Goal: Task Accomplishment & Management: Manage account settings

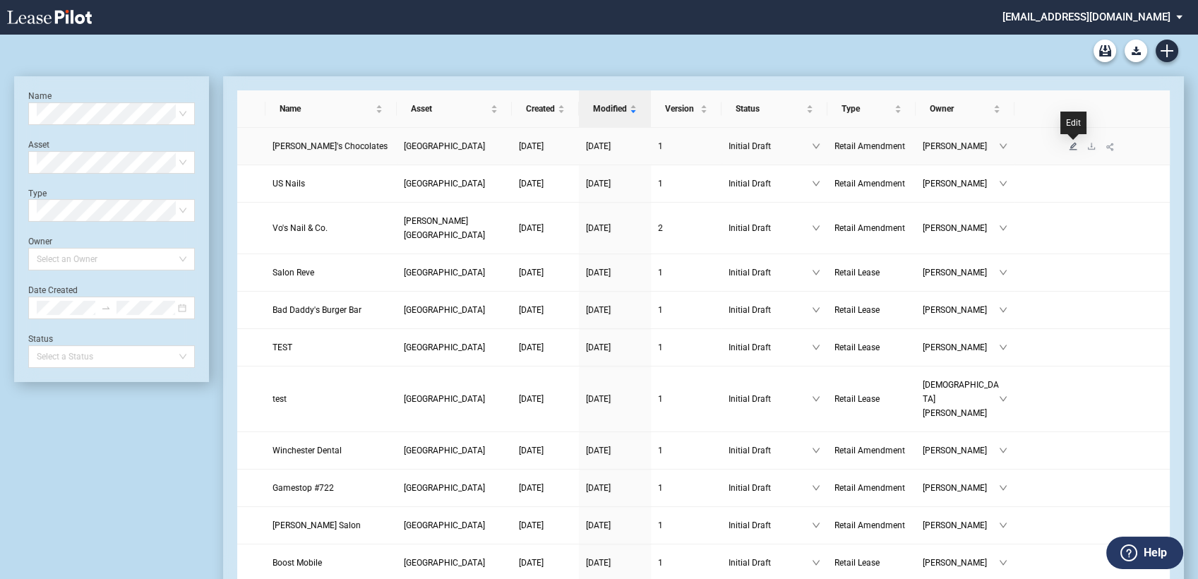
click at [1073, 143] on icon "edit" at bounding box center [1073, 146] width 8 height 8
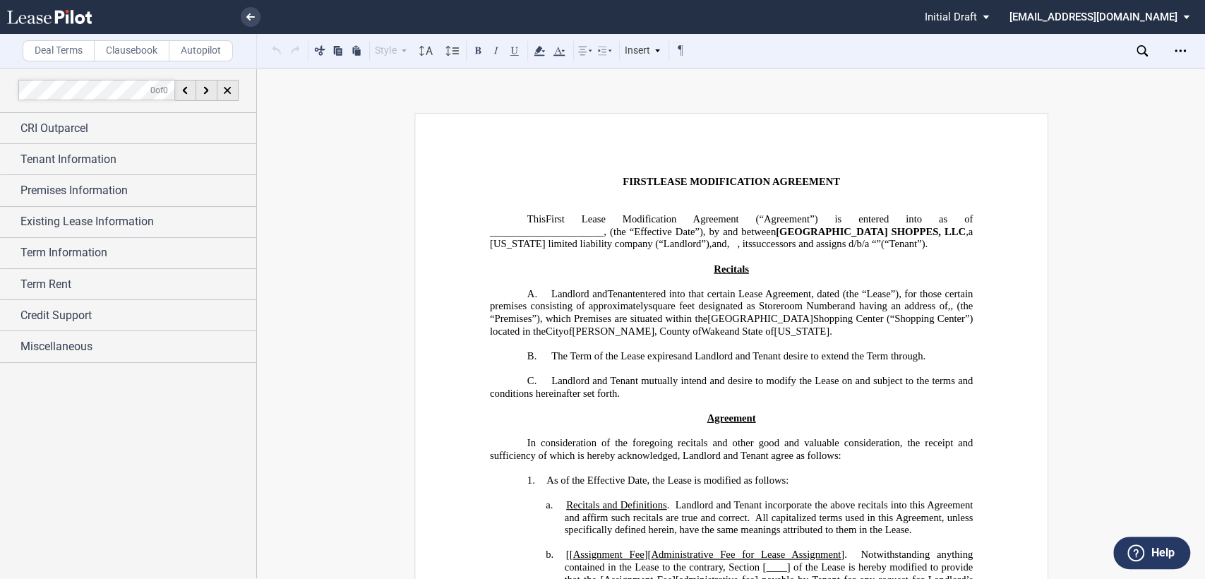
click at [752, 249] on span "successors and assigns d/b/a" at bounding box center [810, 244] width 117 height 12
click at [10, 159] on div "Tenant Information" at bounding box center [128, 159] width 256 height 30
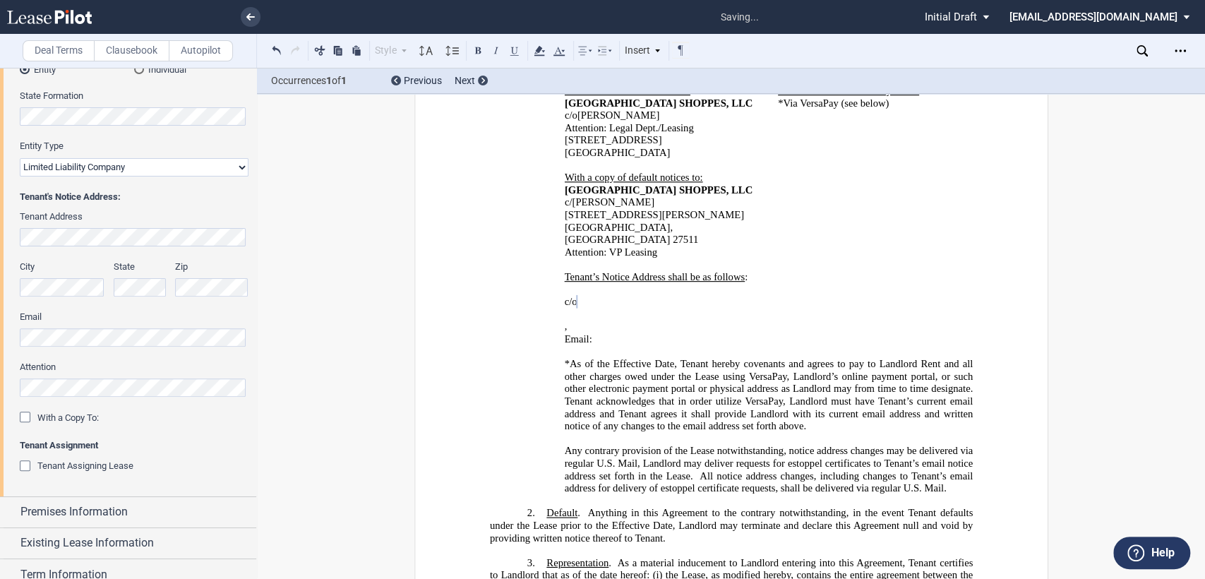
click at [557, 283] on div "﻿ ﻿ c/o ﻿ ﻿ ﻿ ﻿ ﻿ ﻿ , ﻿ ﻿ ﻿ ﻿ Email: ﻿ ﻿ ﻿" at bounding box center [730, 320] width 483 height 75
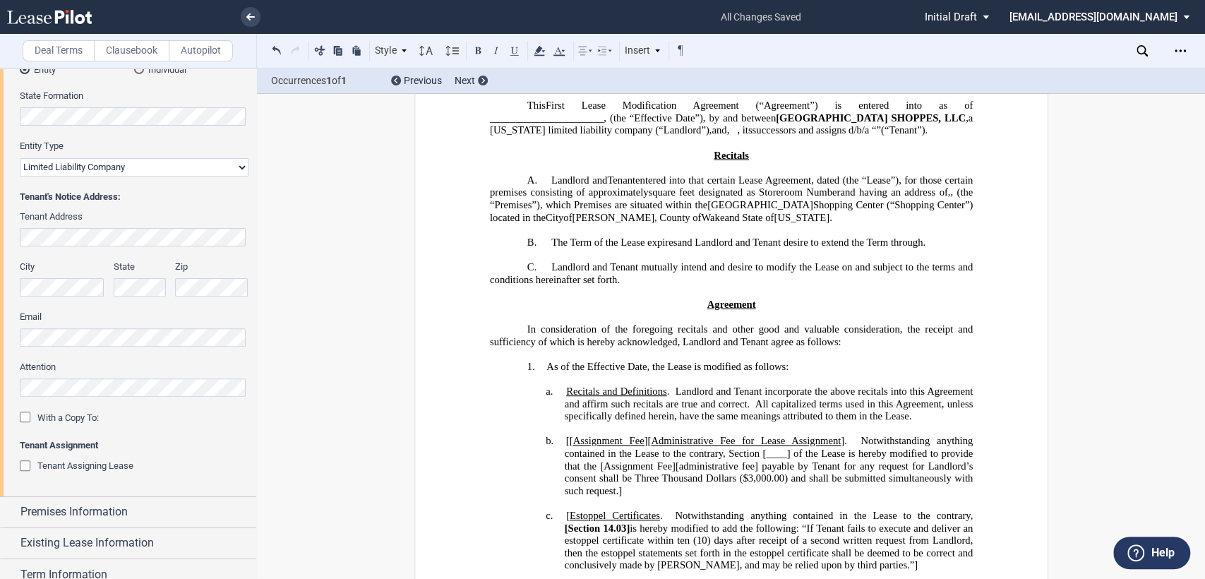
scroll to position [417, 0]
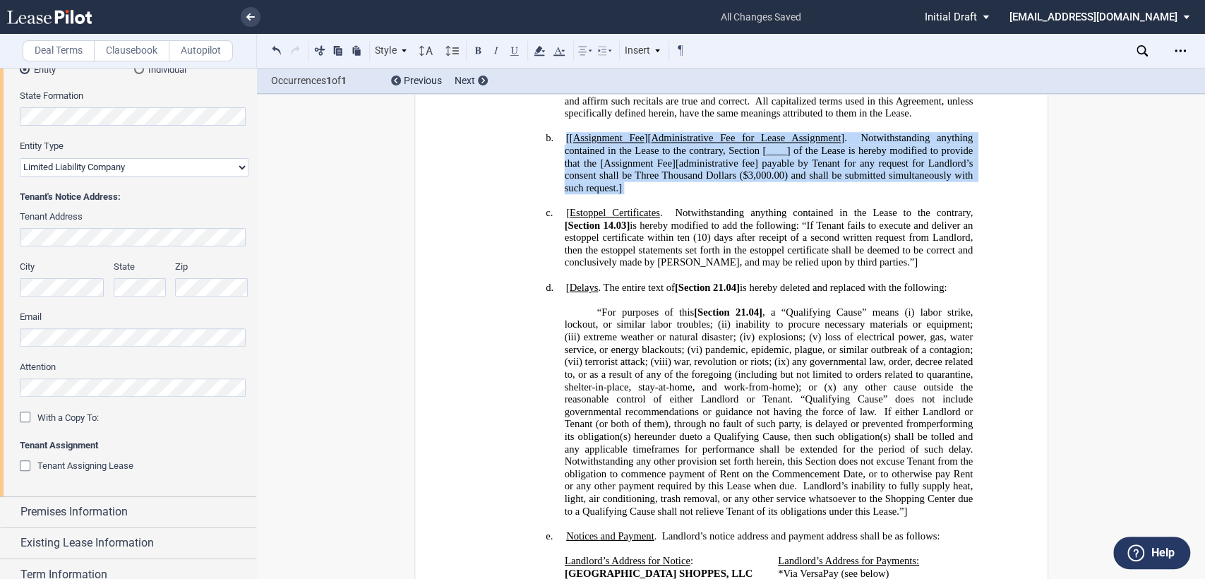
drag, startPoint x: 558, startPoint y: 150, endPoint x: 642, endPoint y: 210, distance: 103.3
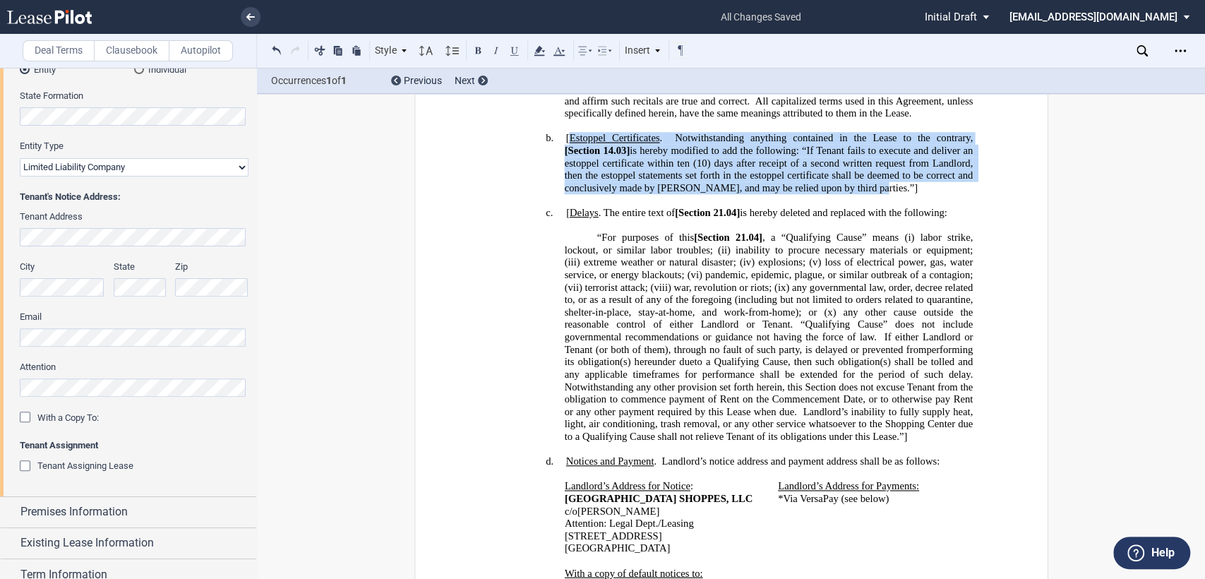
drag, startPoint x: 565, startPoint y: 148, endPoint x: 856, endPoint y: 198, distance: 295.2
click at [856, 193] on span "[ Estoppel Certificates . Notwithstanding anything contained in the Lease to th…" at bounding box center [769, 162] width 411 height 61
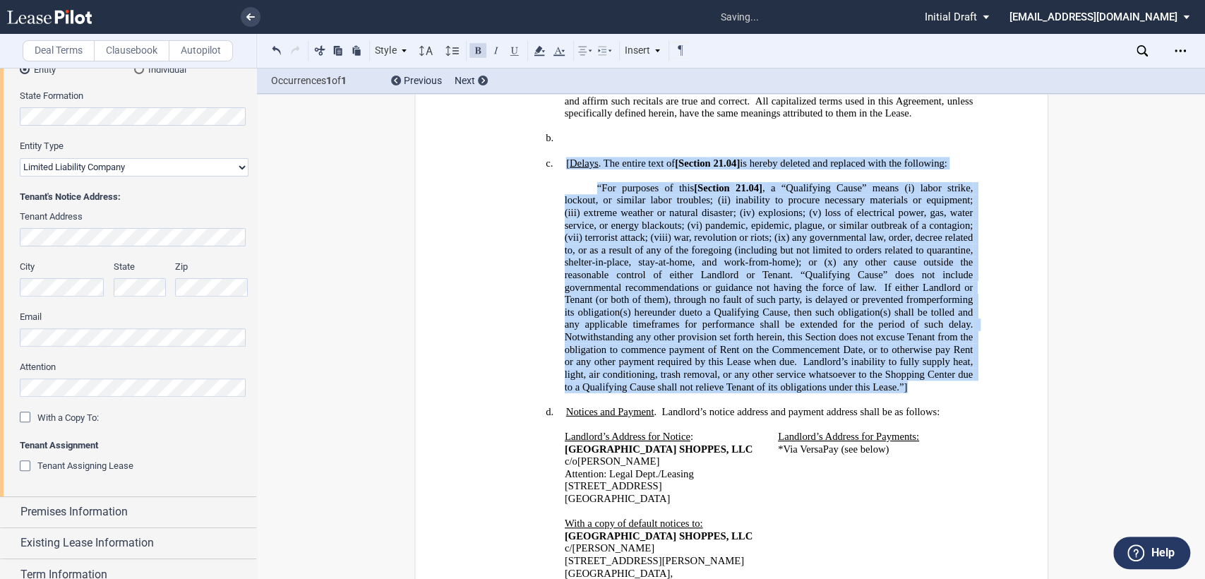
drag, startPoint x: 561, startPoint y: 176, endPoint x: 931, endPoint y: 386, distance: 425.6
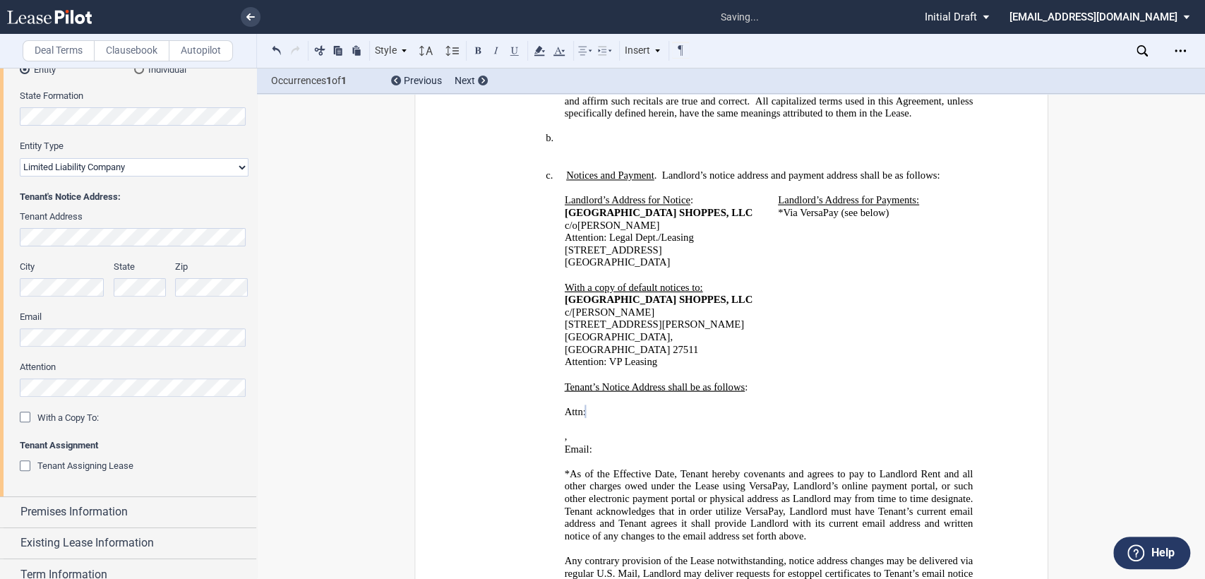
click at [578, 145] on h4 "b. ﻿" at bounding box center [768, 138] width 409 height 13
click at [138, 47] on label "Clausebook" at bounding box center [132, 50] width 76 height 21
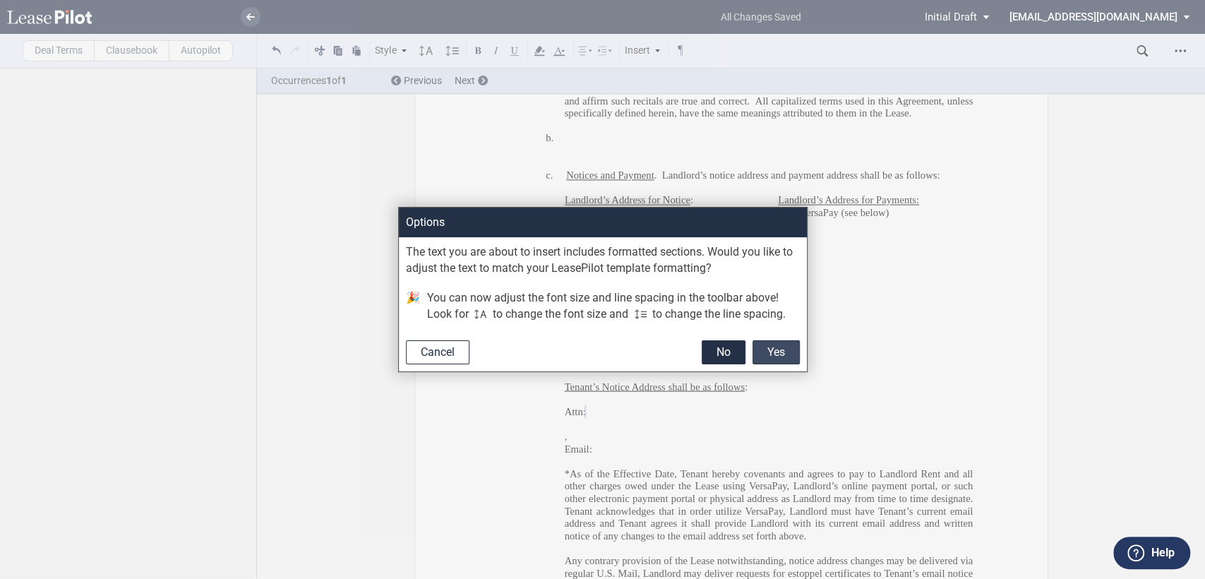
click at [769, 352] on button "Yes" at bounding box center [776, 352] width 47 height 24
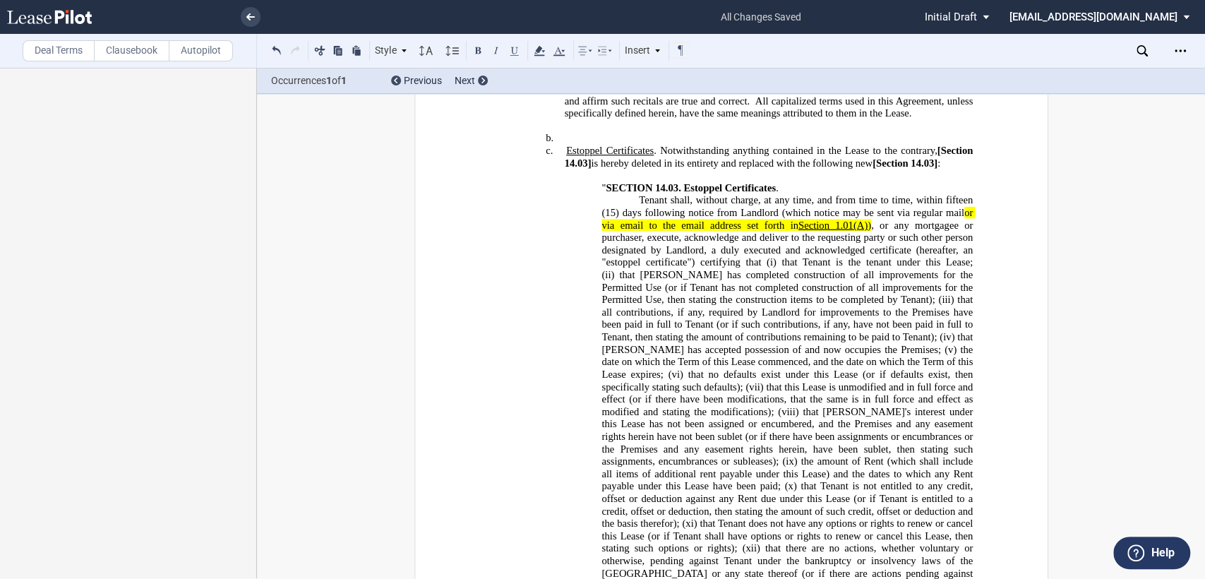
click at [565, 169] on span "[Section 14.03]" at bounding box center [769, 157] width 411 height 24
drag, startPoint x: 582, startPoint y: 172, endPoint x: 666, endPoint y: 169, distance: 84.8
click at [582, 169] on span "[Section 15.03]" at bounding box center [769, 157] width 411 height 24
click at [934, 163] on span "[Section 15.03" at bounding box center [769, 157] width 411 height 24
click at [932, 169] on span "[Section 14.03]" at bounding box center [901, 163] width 65 height 12
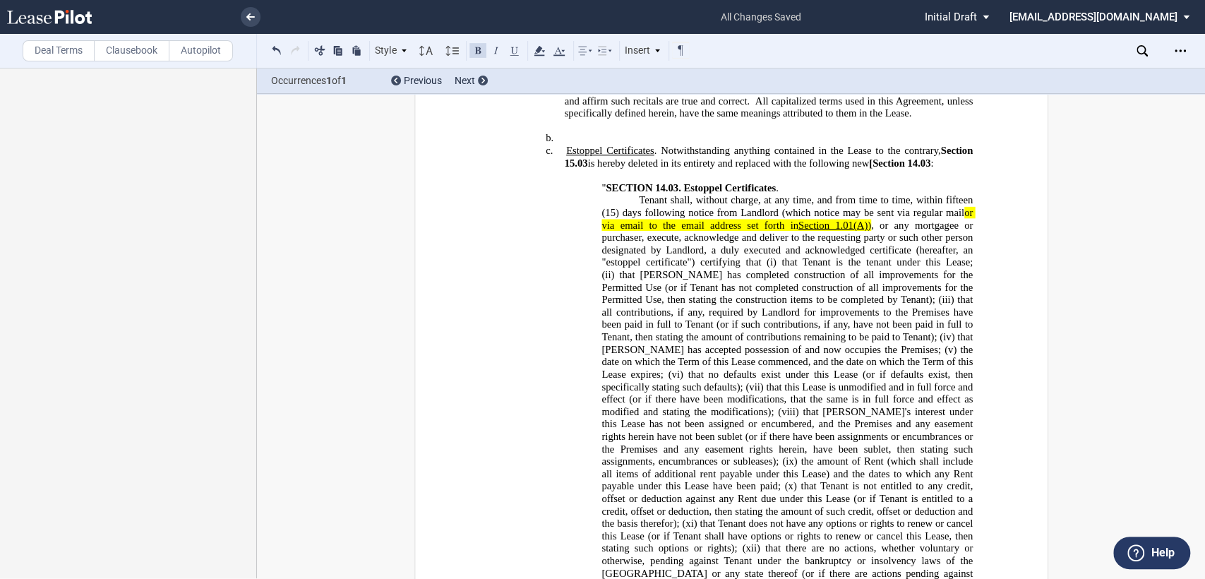
click at [912, 169] on span "[Section 14.03" at bounding box center [899, 163] width 61 height 12
drag, startPoint x: 869, startPoint y: 173, endPoint x: 913, endPoint y: 174, distance: 43.8
click at [870, 169] on span "Estoppel Certificates . Notwithstanding anything contained in the Lease to the …" at bounding box center [769, 157] width 411 height 24
click at [795, 230] on span "or via email to the email address set forth in" at bounding box center [788, 219] width 373 height 24
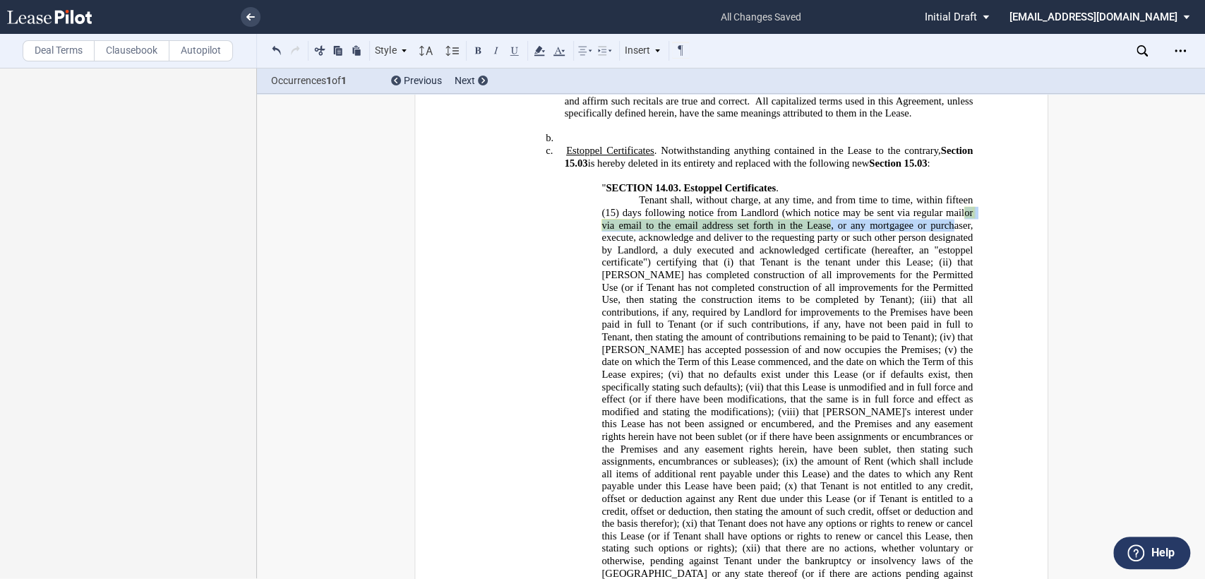
drag, startPoint x: 956, startPoint y: 222, endPoint x: 949, endPoint y: 235, distance: 15.2
click at [949, 235] on span "Tenant shall, without charge, at any time, and from time to time, within fiftee…" at bounding box center [788, 448] width 373 height 509
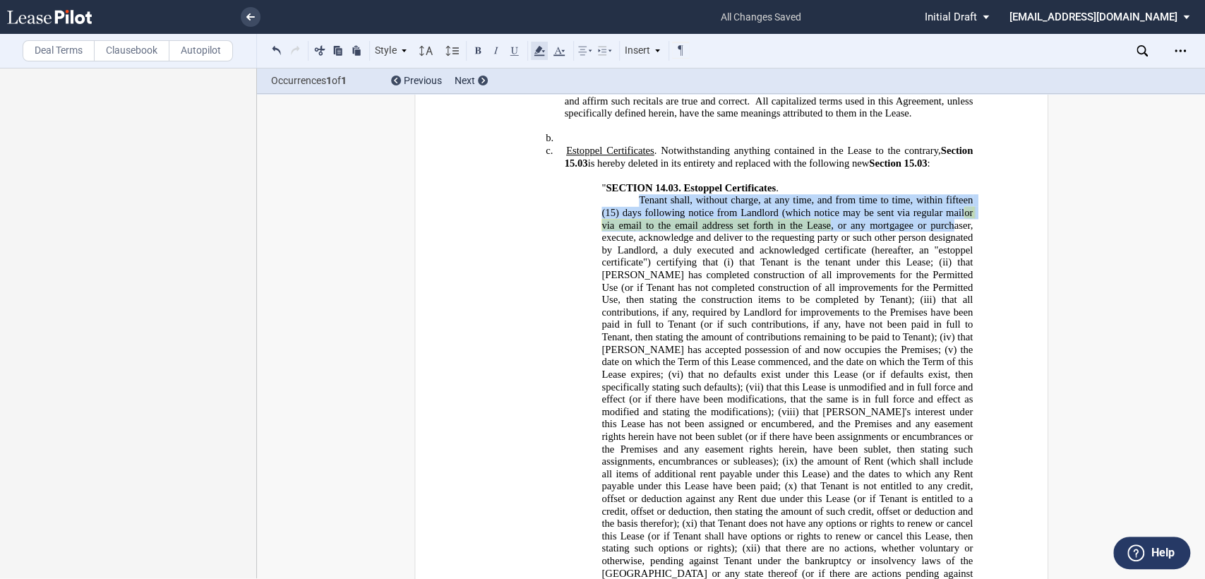
click at [542, 56] on icon at bounding box center [539, 50] width 17 height 17
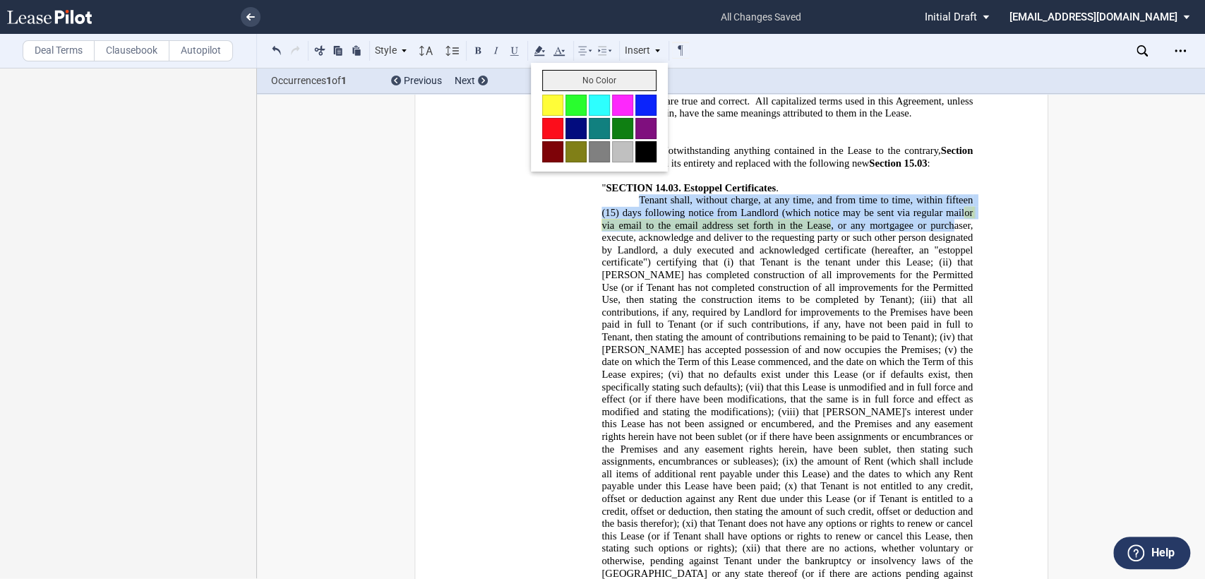
click at [551, 85] on button "No Color" at bounding box center [599, 80] width 114 height 21
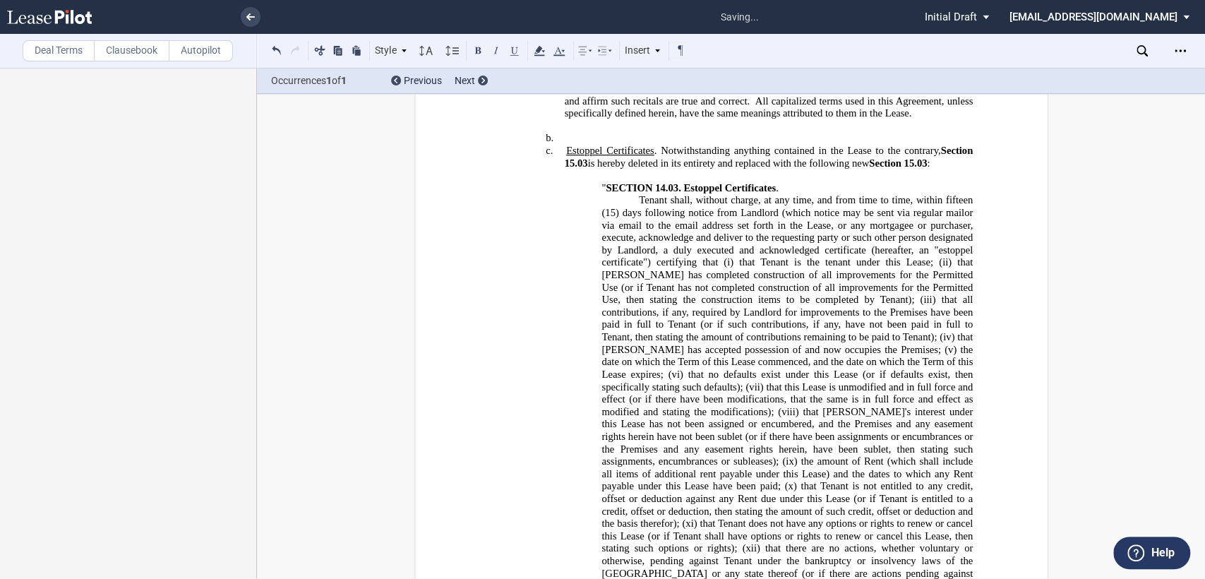
click at [708, 305] on span "that Tenant has completed construction of all improvements for the Permitted Us…" at bounding box center [788, 280] width 373 height 49
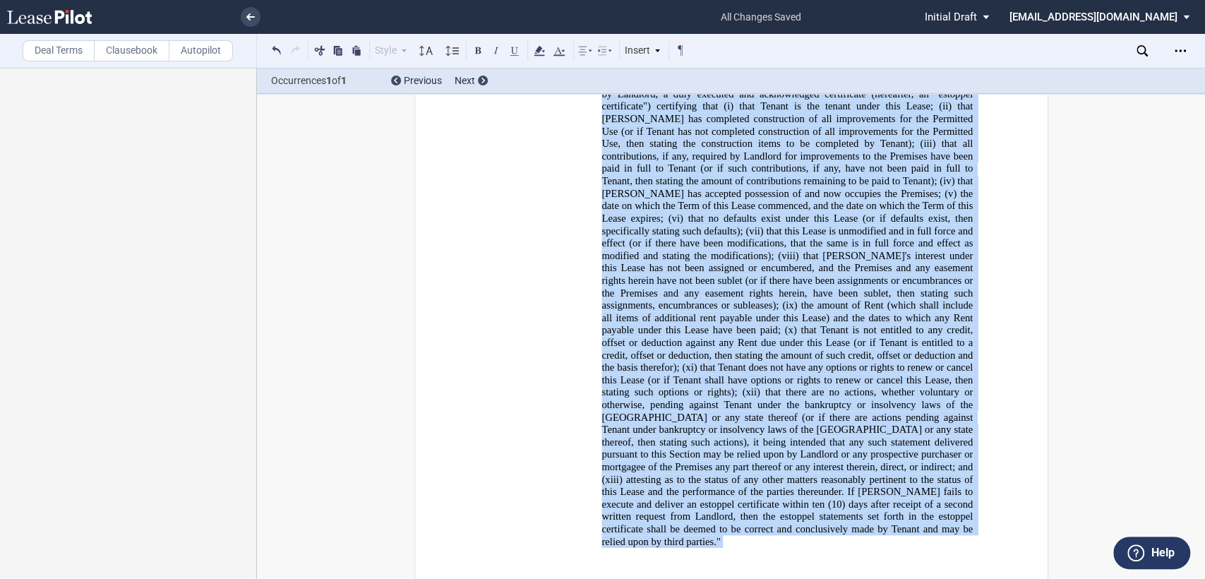
scroll to position [609, 0]
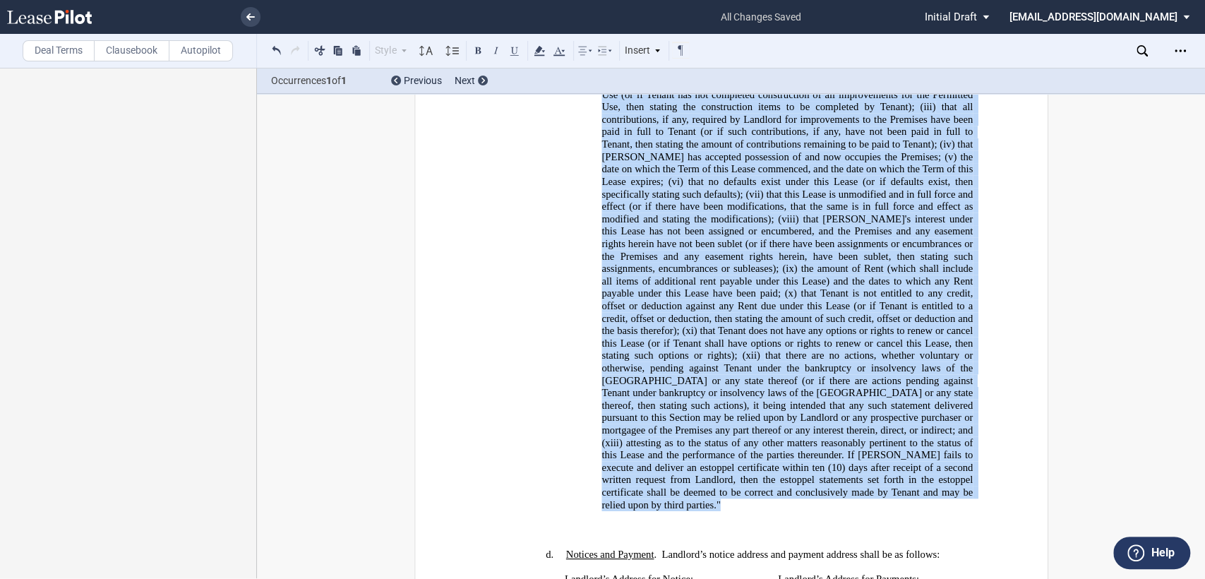
drag, startPoint x: 592, startPoint y: 119, endPoint x: 885, endPoint y: 480, distance: 464.8
click at [885, 480] on ins "!!SET_LEVEL_2!! !!Heading 4!! c. Estoppel Certificates . Notwithstanding anythi…" at bounding box center [730, 238] width 483 height 572
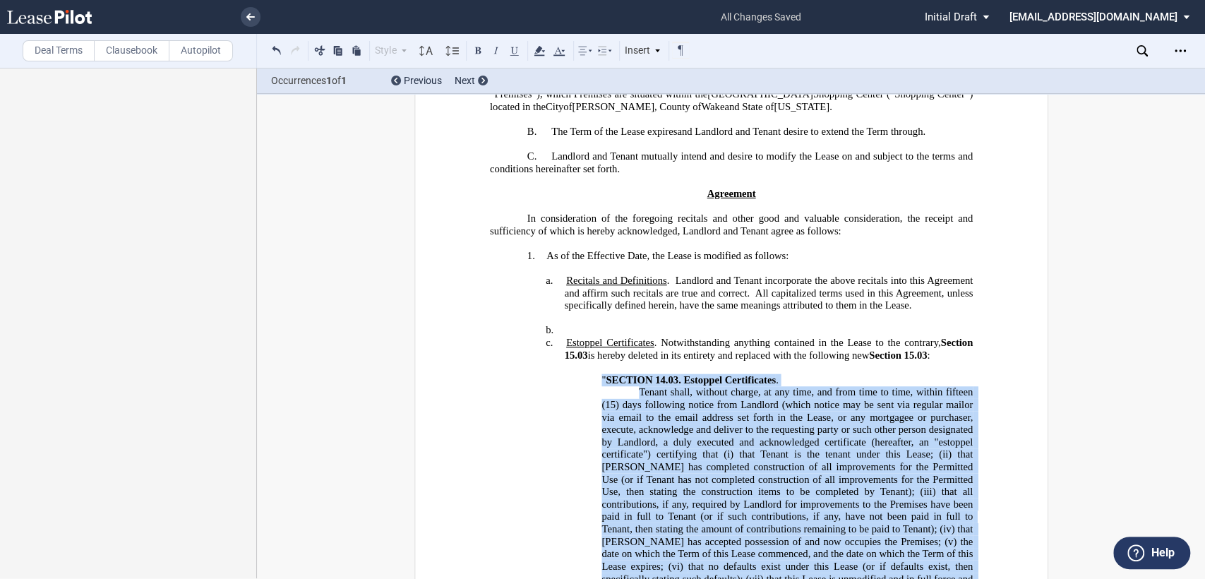
scroll to position [313, 0]
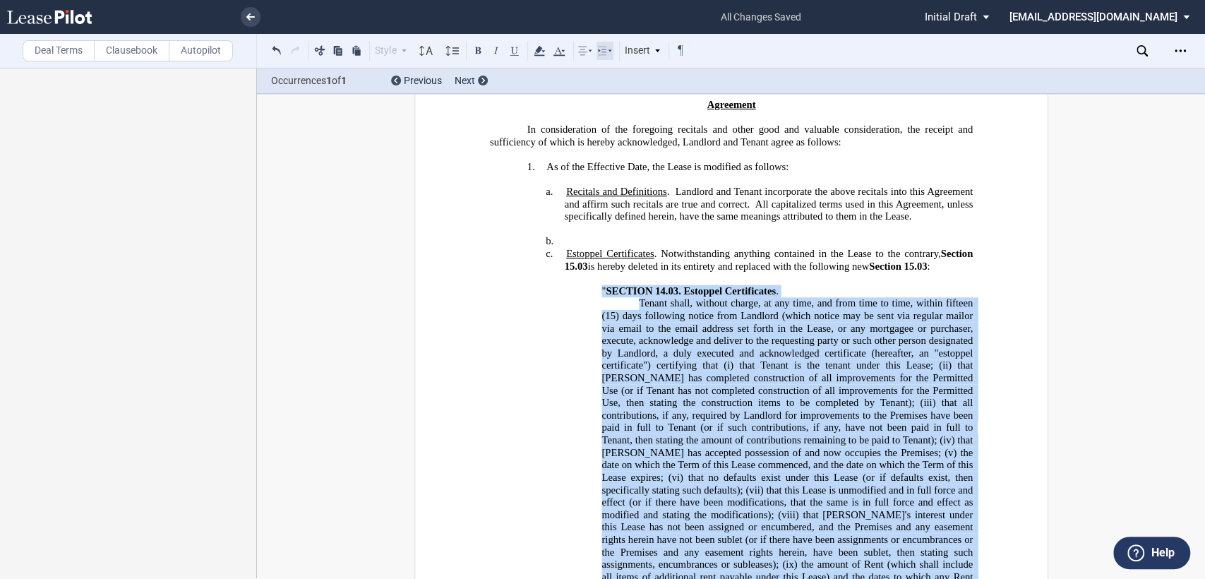
click at [610, 50] on use at bounding box center [604, 51] width 13 height 8
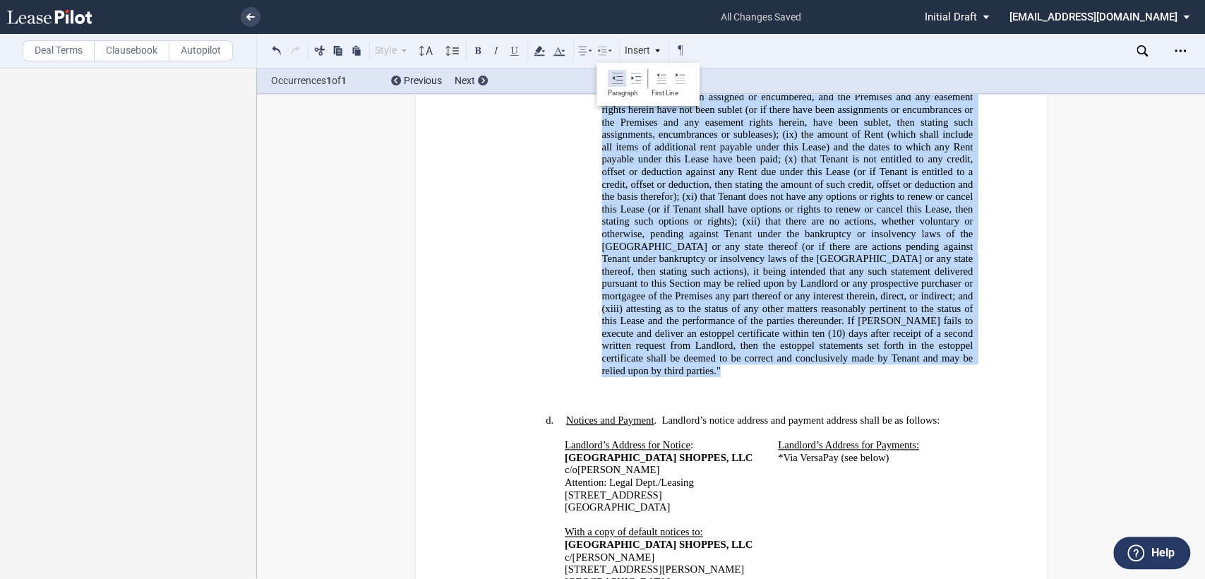
click at [618, 78] on icon at bounding box center [617, 78] width 11 height 11
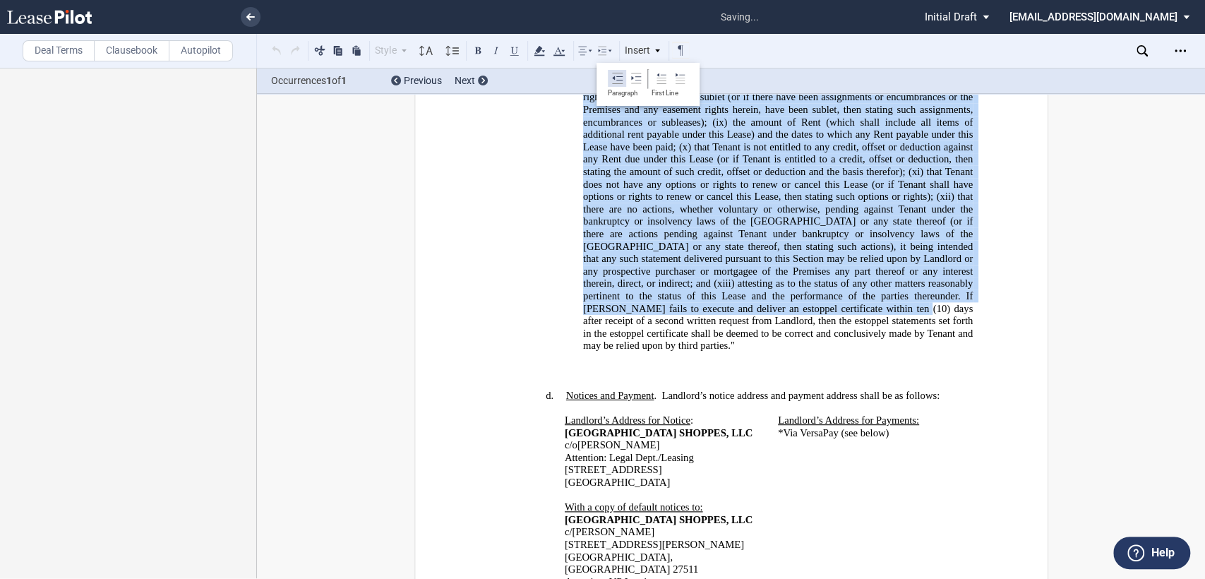
click at [618, 78] on icon at bounding box center [617, 78] width 11 height 11
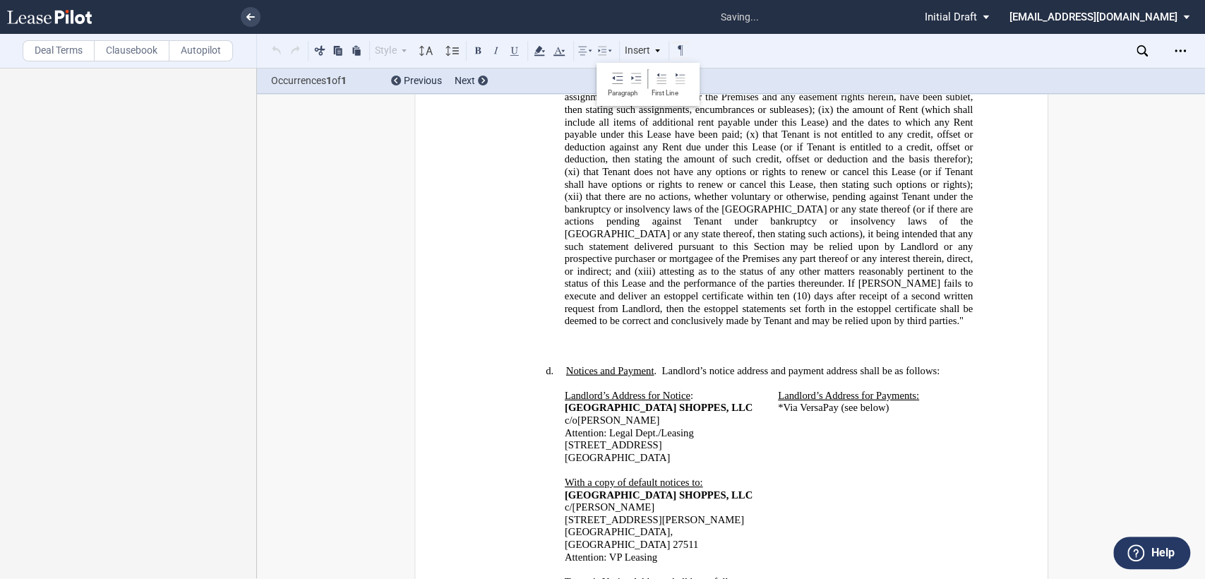
click at [715, 327] on p "﻿" at bounding box center [730, 333] width 483 height 13
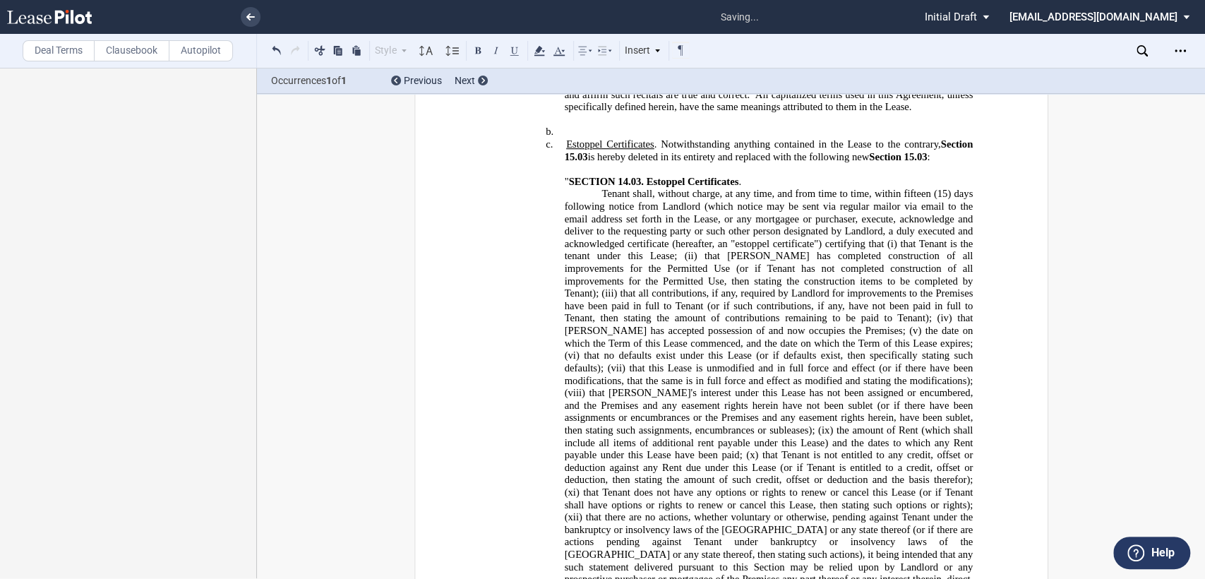
scroll to position [273, 0]
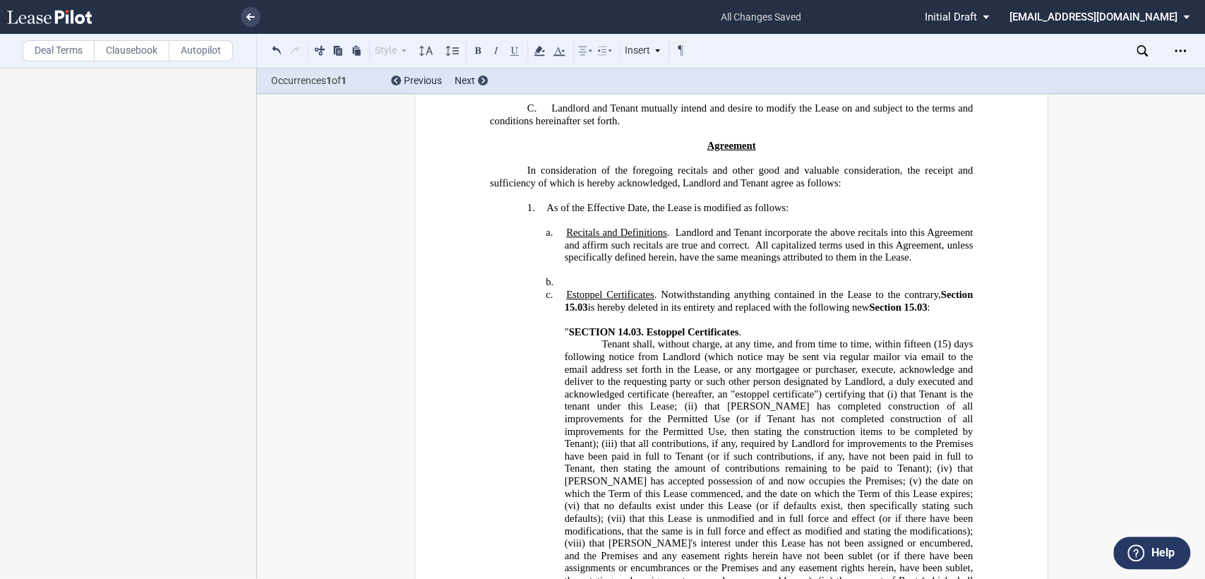
click at [566, 289] on h4 "b. ﻿" at bounding box center [768, 282] width 409 height 13
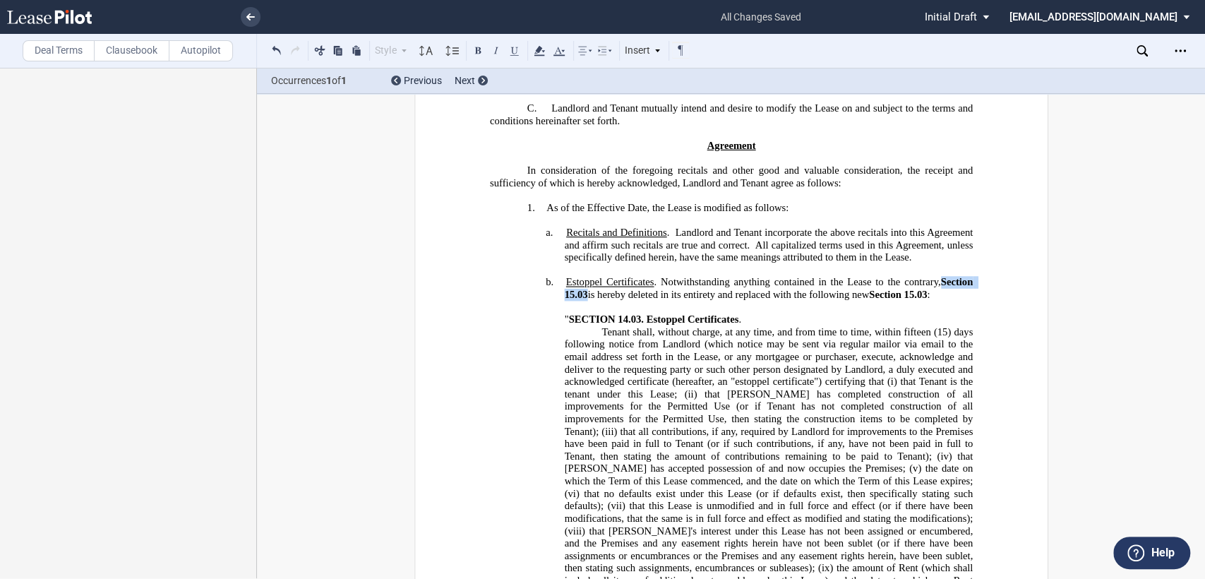
drag, startPoint x: 937, startPoint y: 294, endPoint x: 584, endPoint y: 308, distance: 353.3
click at [584, 300] on span "Estoppel Certificates . Notwithstanding anything contained in the Lease to the …" at bounding box center [769, 288] width 411 height 24
click at [477, 45] on button at bounding box center [478, 50] width 17 height 17
drag, startPoint x: 873, startPoint y: 307, endPoint x: 926, endPoint y: 303, distance: 53.8
click at [926, 301] on span "Section 15.03" at bounding box center [898, 295] width 58 height 12
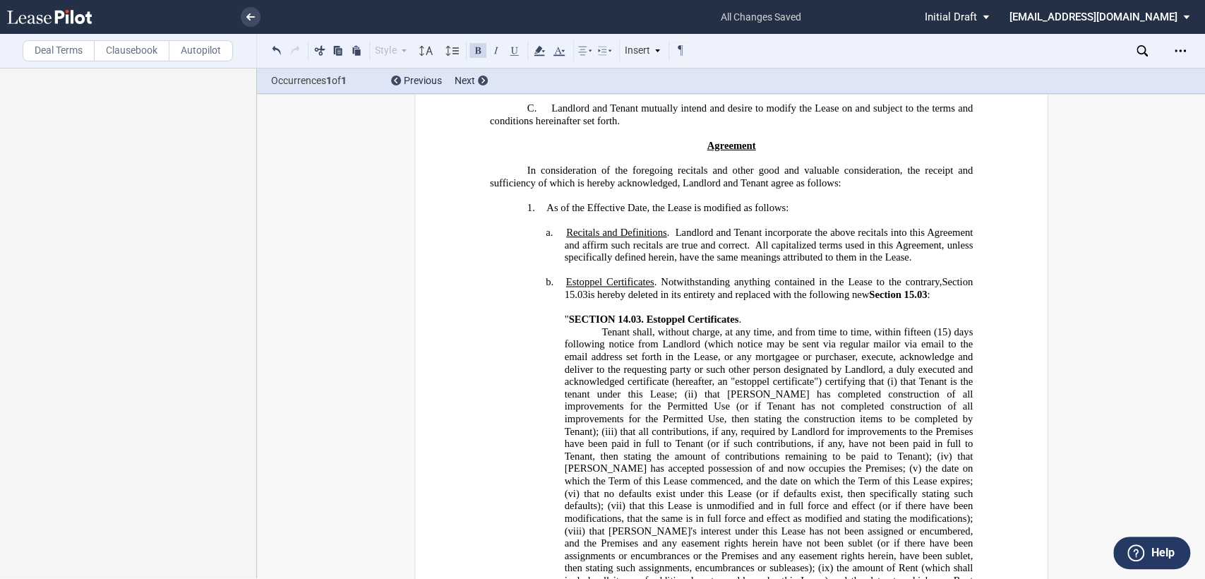
click at [475, 51] on button at bounding box center [478, 50] width 17 height 17
click at [823, 313] on p "﻿" at bounding box center [730, 307] width 483 height 13
click at [558, 307] on ins "!!SET_LEVEL_2!! !!Heading 4!! b. Estoppel Certificates . Notwithstanding anythi…" at bounding box center [730, 531] width 483 height 510
click at [902, 301] on span "Section 15.03" at bounding box center [897, 295] width 57 height 12
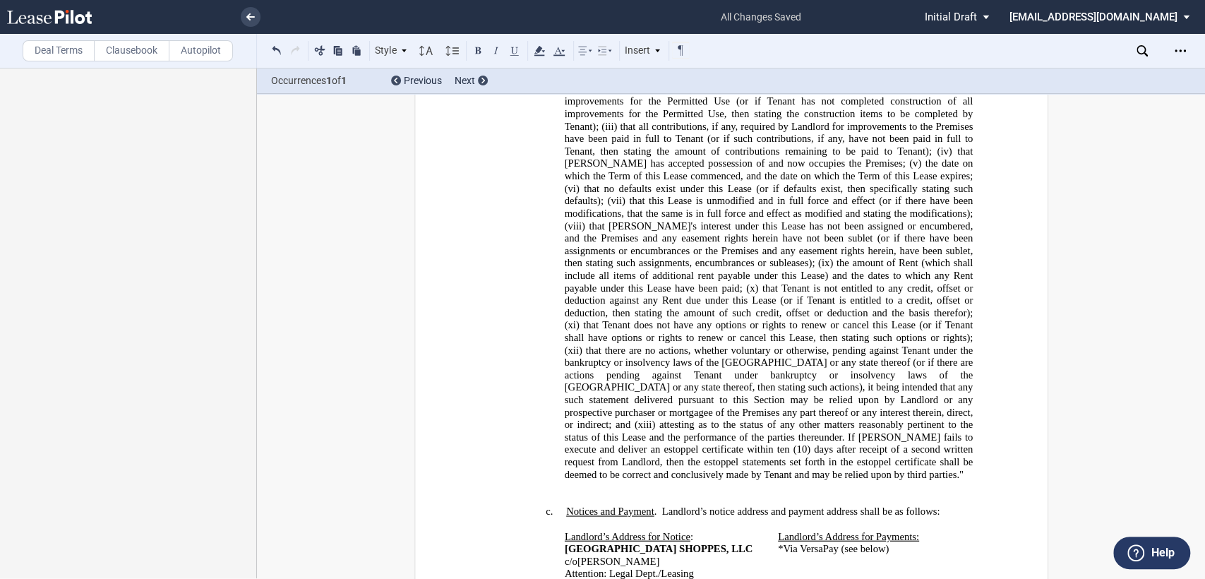
scroll to position [587, 0]
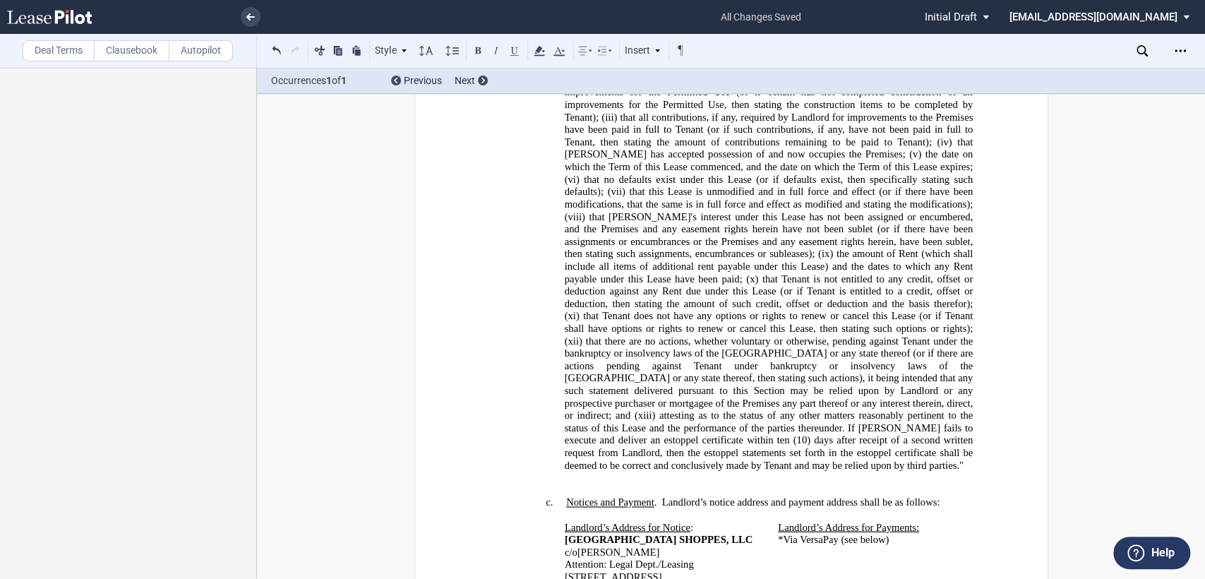
click at [49, 47] on label "Deal Terms" at bounding box center [59, 50] width 72 height 21
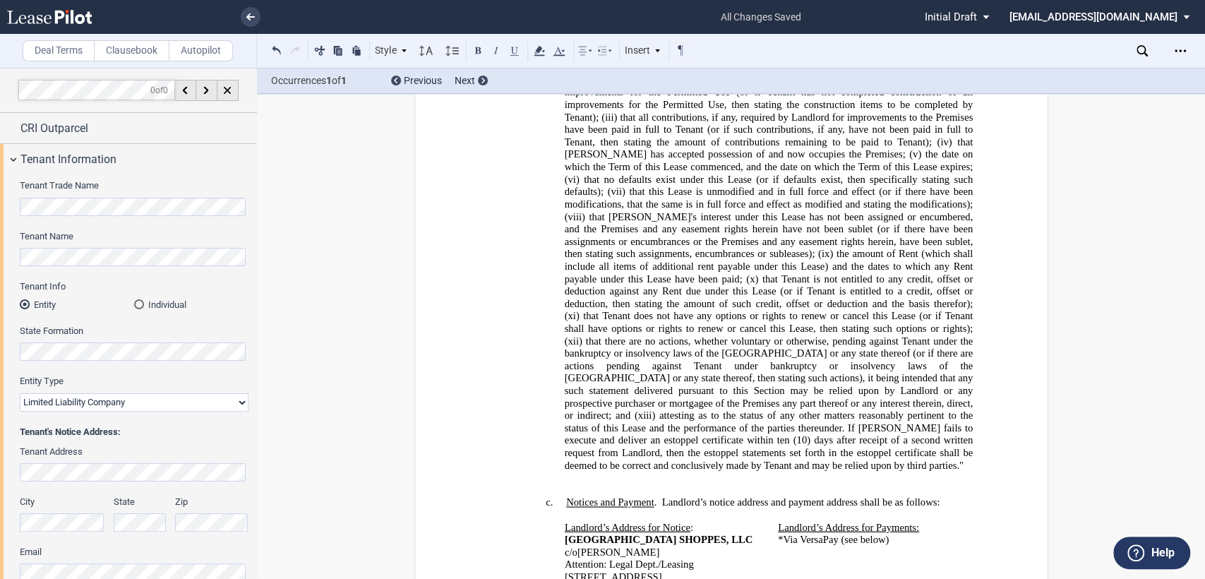
click at [518, 484] on p "﻿" at bounding box center [730, 490] width 483 height 13
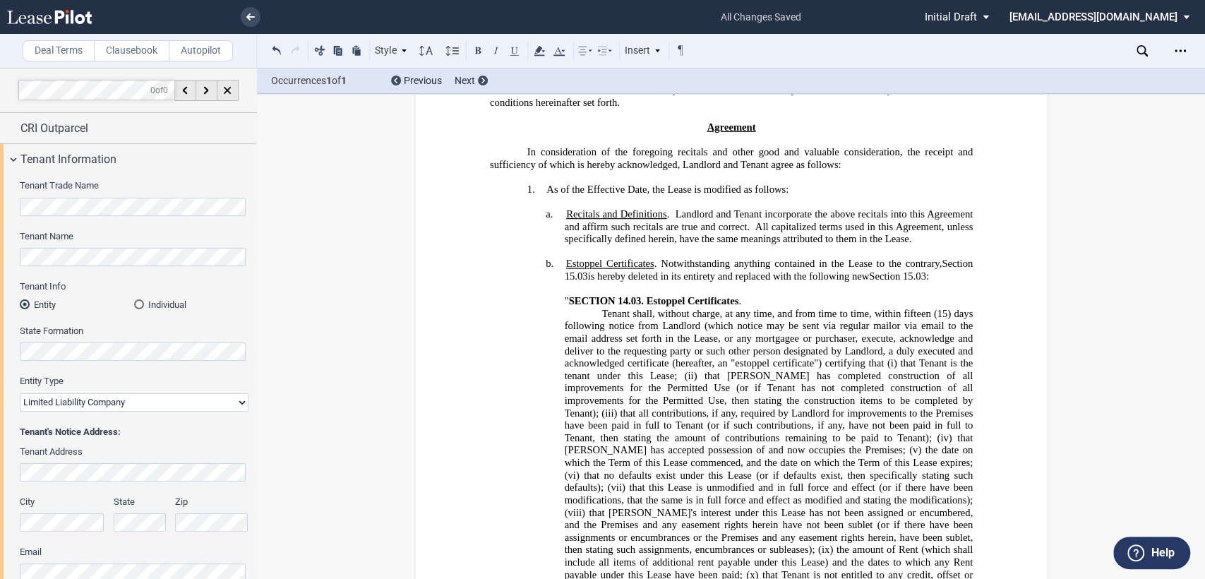
scroll to position [273, 0]
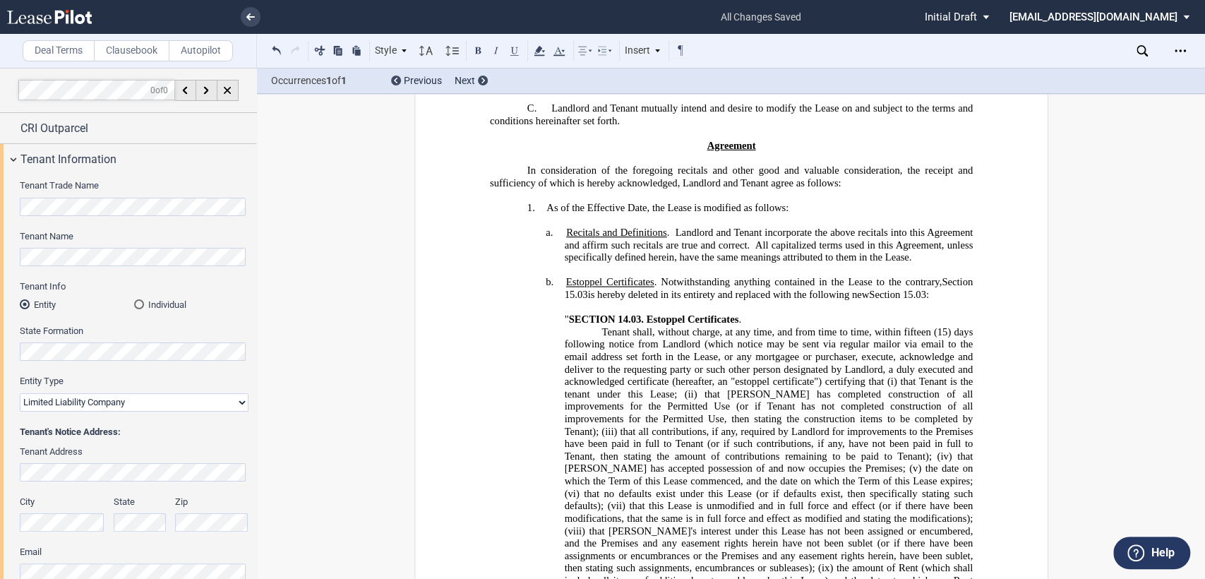
click at [617, 325] on span "SECTION 14.03." at bounding box center [605, 319] width 75 height 12
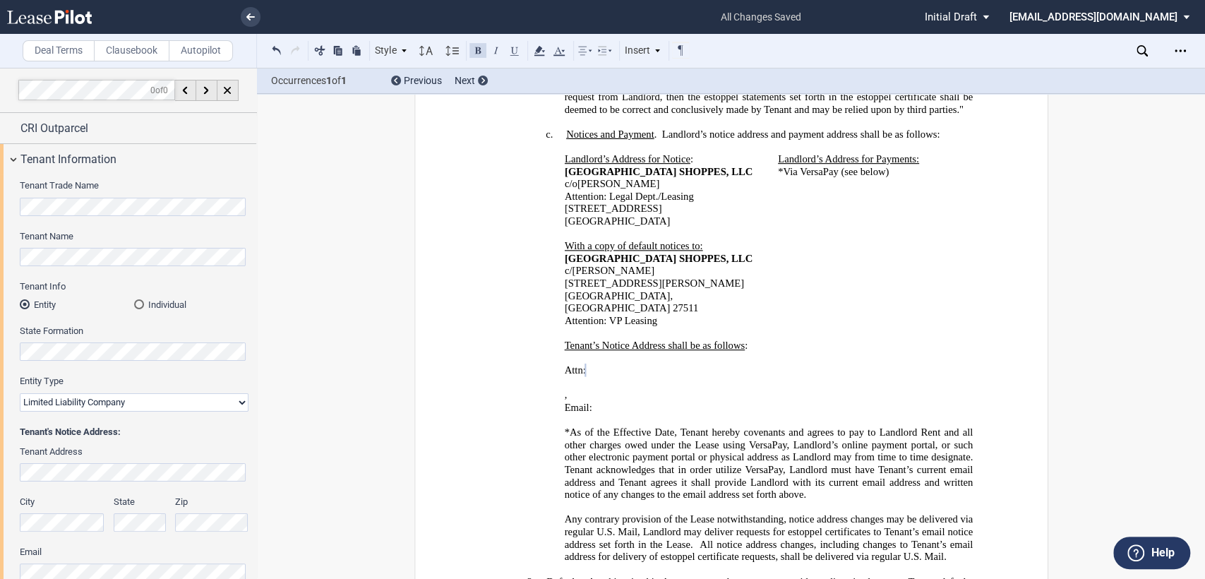
scroll to position [1057, 0]
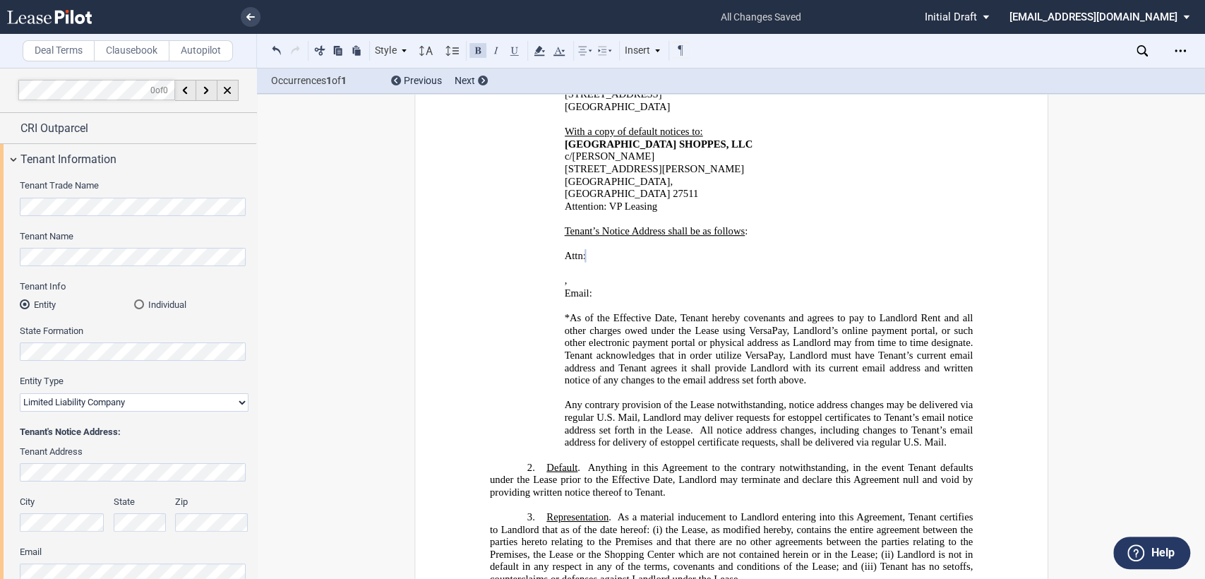
drag, startPoint x: 636, startPoint y: 357, endPoint x: 660, endPoint y: 357, distance: 24.0
click at [637, 399] on span "Any contrary provision of the Lease notwithstanding, notice address changes may…" at bounding box center [769, 417] width 411 height 37
click at [801, 424] on span "All notice address changes, including changes to Tenant’s email address for del…" at bounding box center [769, 436] width 411 height 24
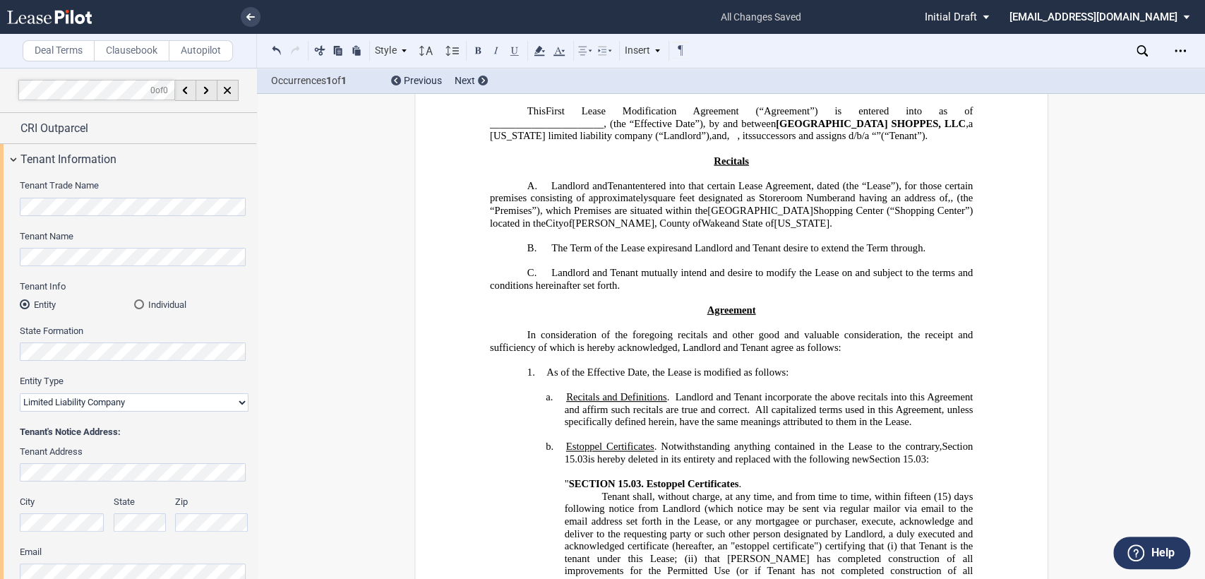
scroll to position [0, 0]
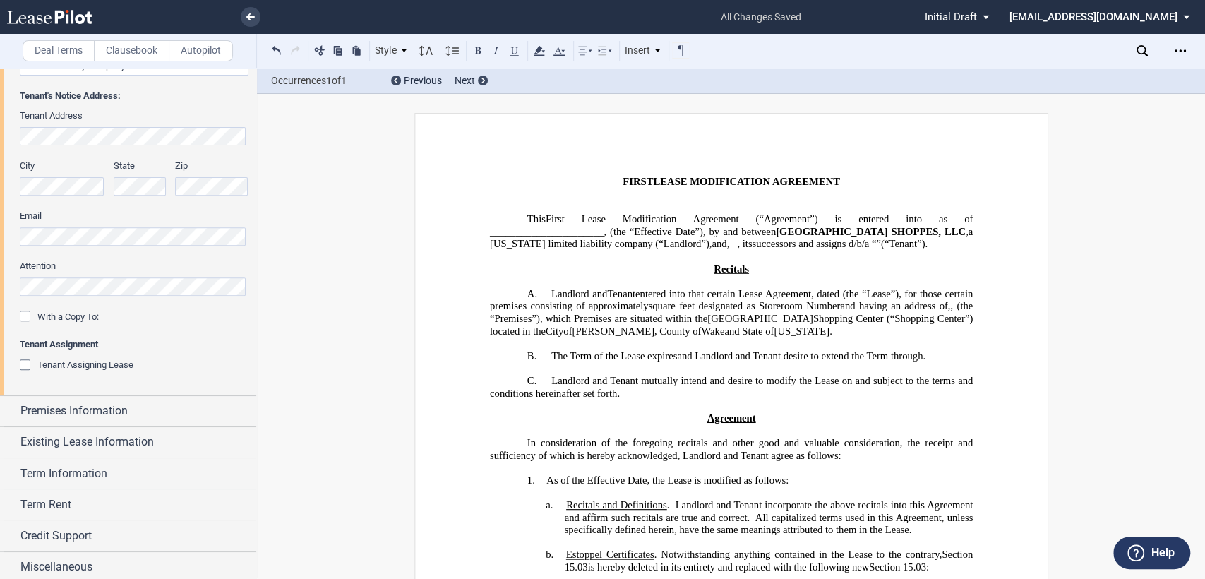
scroll to position [340, 0]
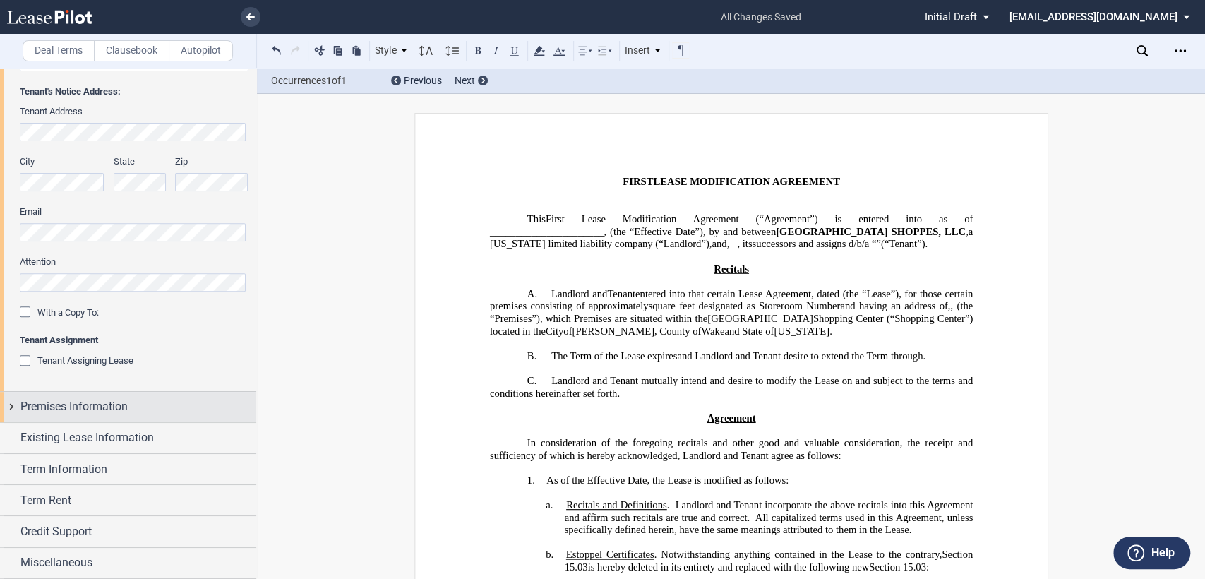
click at [11, 407] on div "Premises Information" at bounding box center [128, 407] width 256 height 30
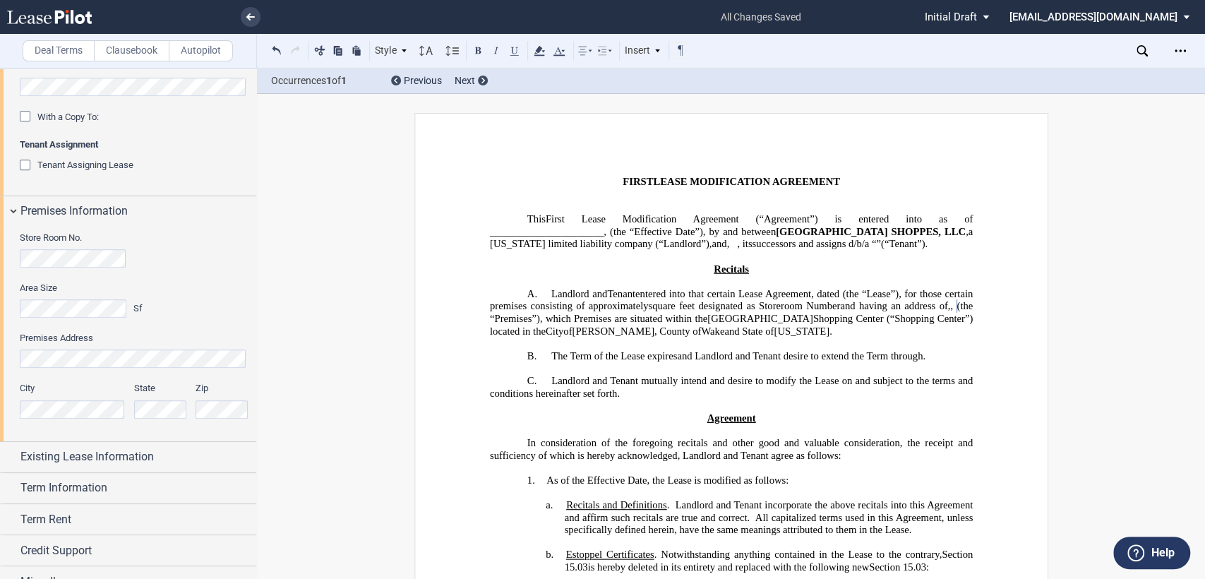
scroll to position [554, 0]
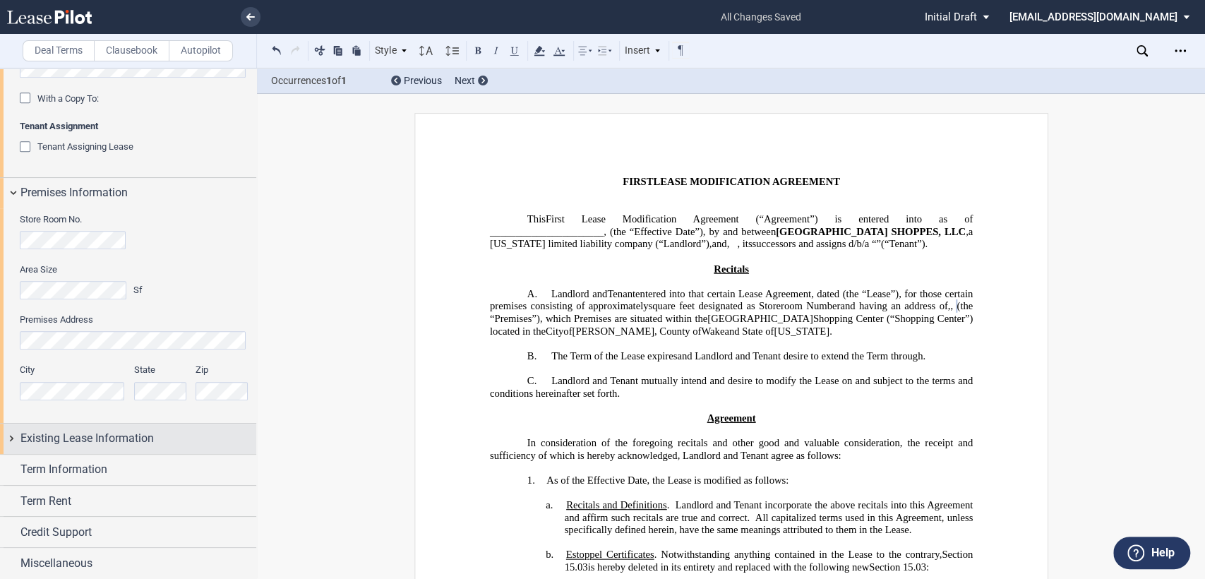
click at [9, 438] on div "Existing Lease Information" at bounding box center [128, 439] width 256 height 30
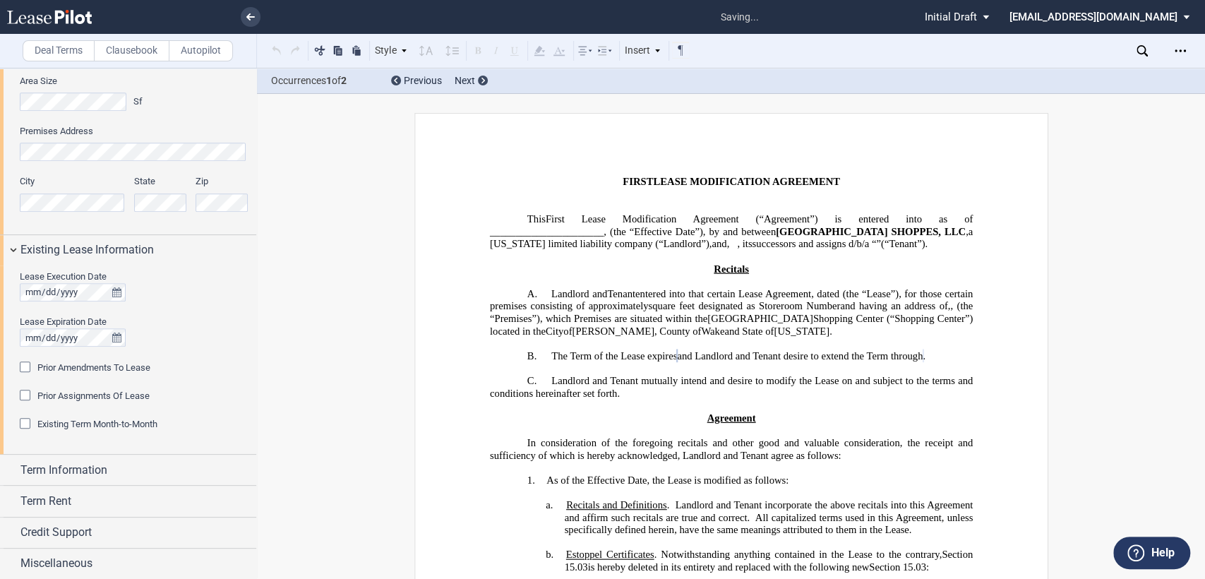
scroll to position [743, 0]
click at [26, 369] on div "Prior Amendments To Lease" at bounding box center [27, 368] width 14 height 14
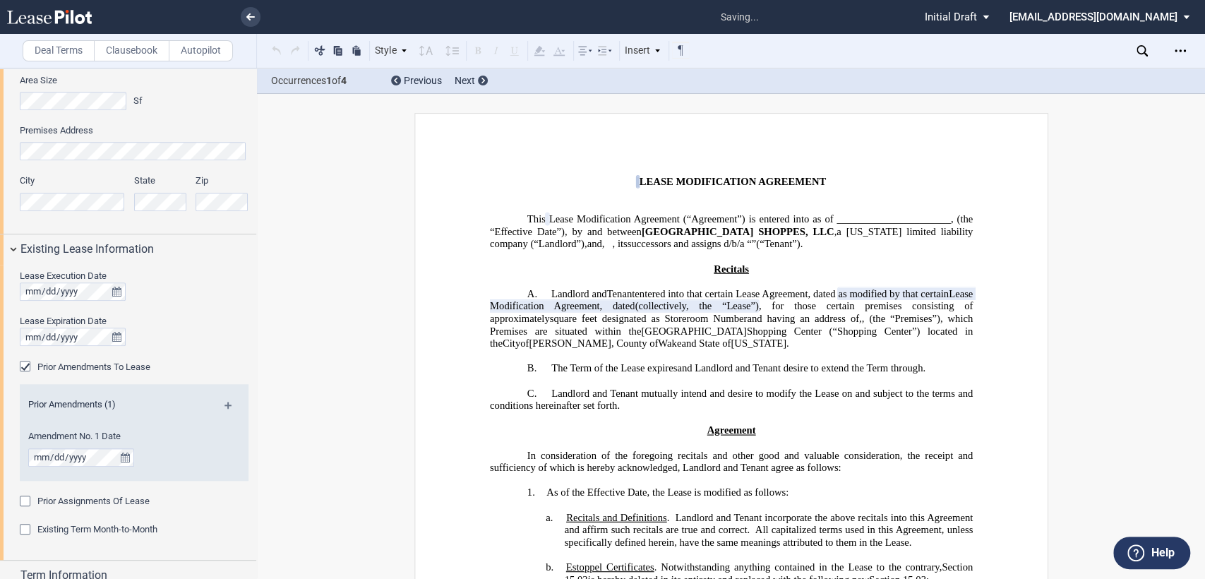
click at [225, 406] on md-icon at bounding box center [234, 410] width 19 height 17
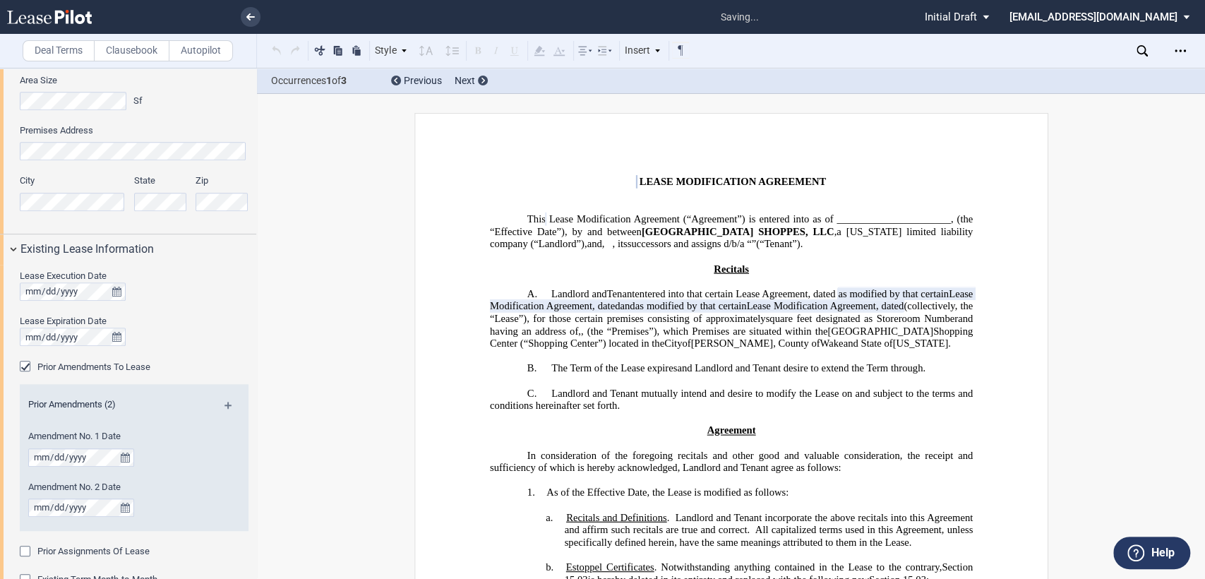
click at [225, 406] on md-icon at bounding box center [234, 410] width 19 height 17
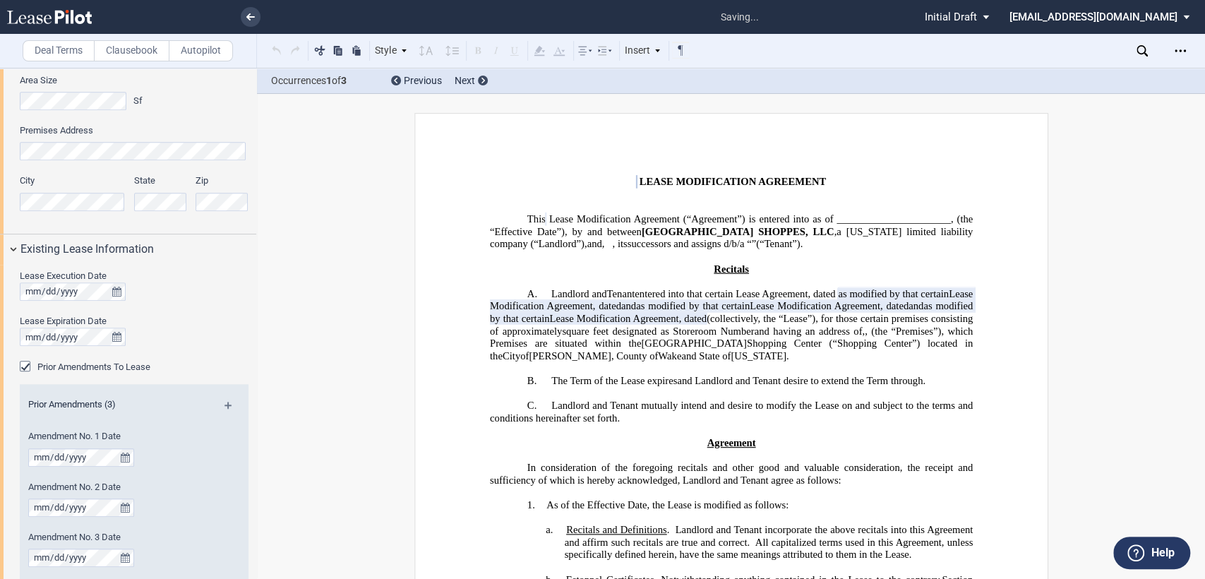
click at [225, 406] on md-icon at bounding box center [234, 410] width 19 height 17
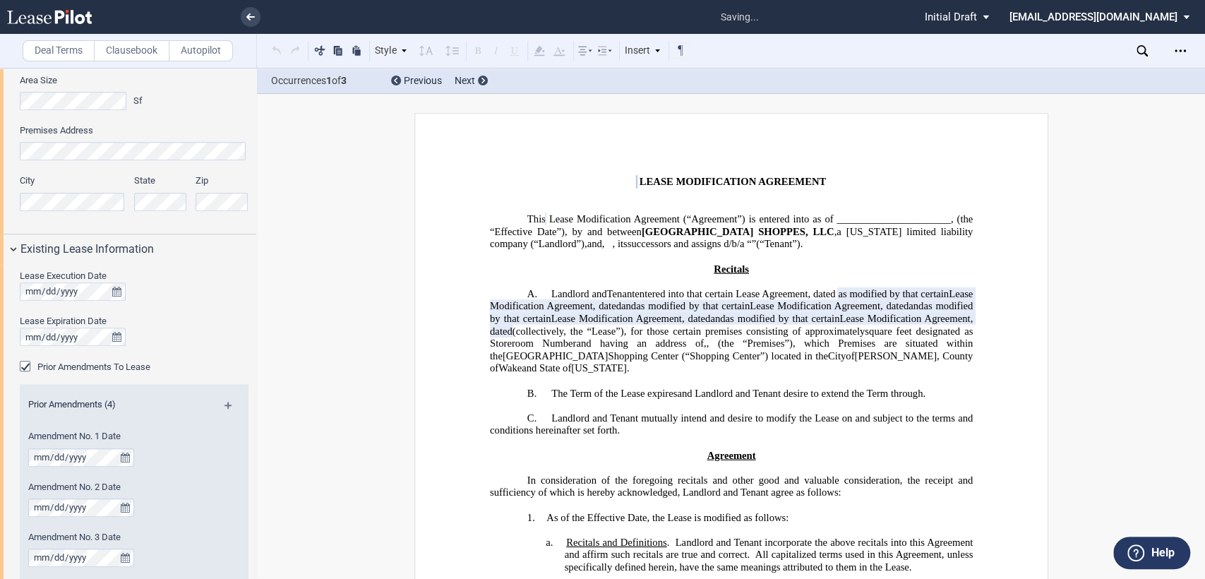
click at [225, 406] on md-icon at bounding box center [234, 410] width 19 height 17
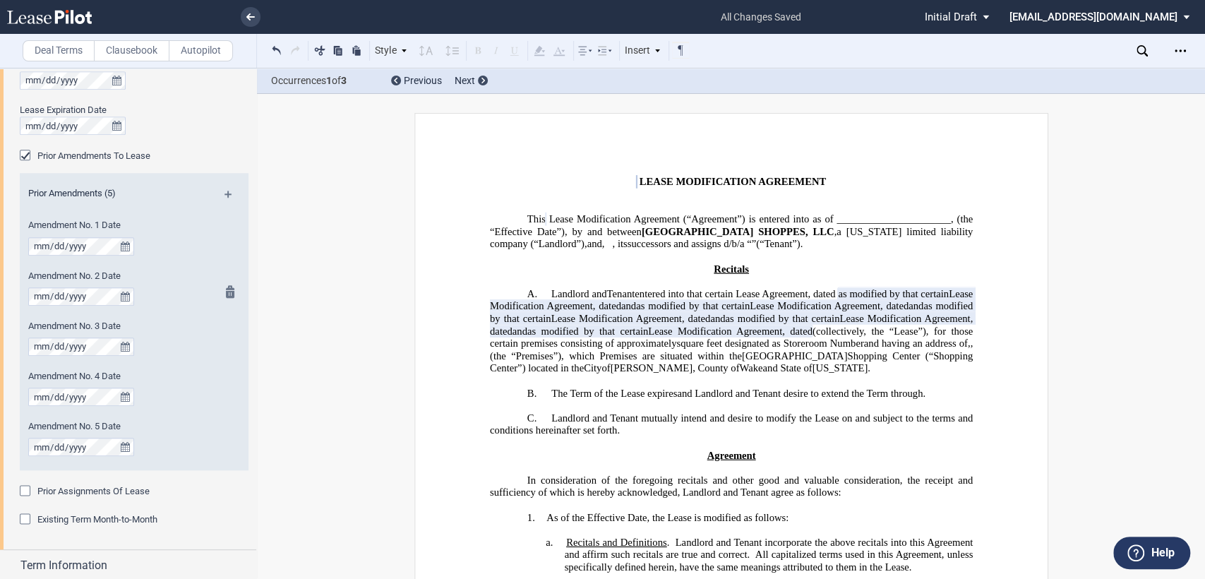
scroll to position [979, 0]
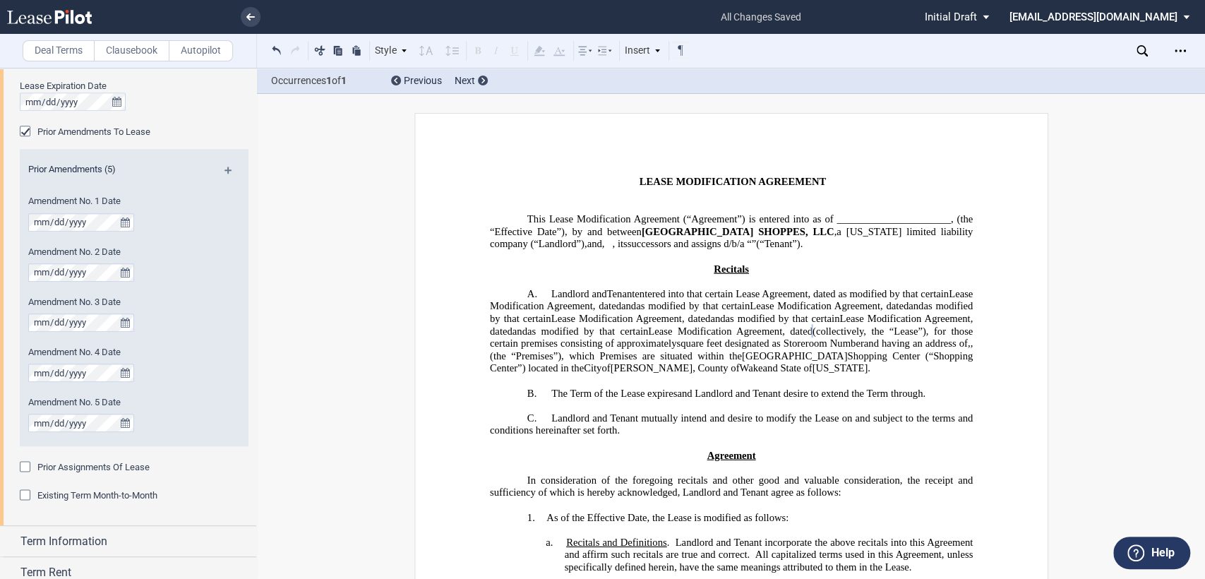
click at [635, 294] on span "entered into that certain Lease Agreement, dated" at bounding box center [735, 294] width 201 height 12
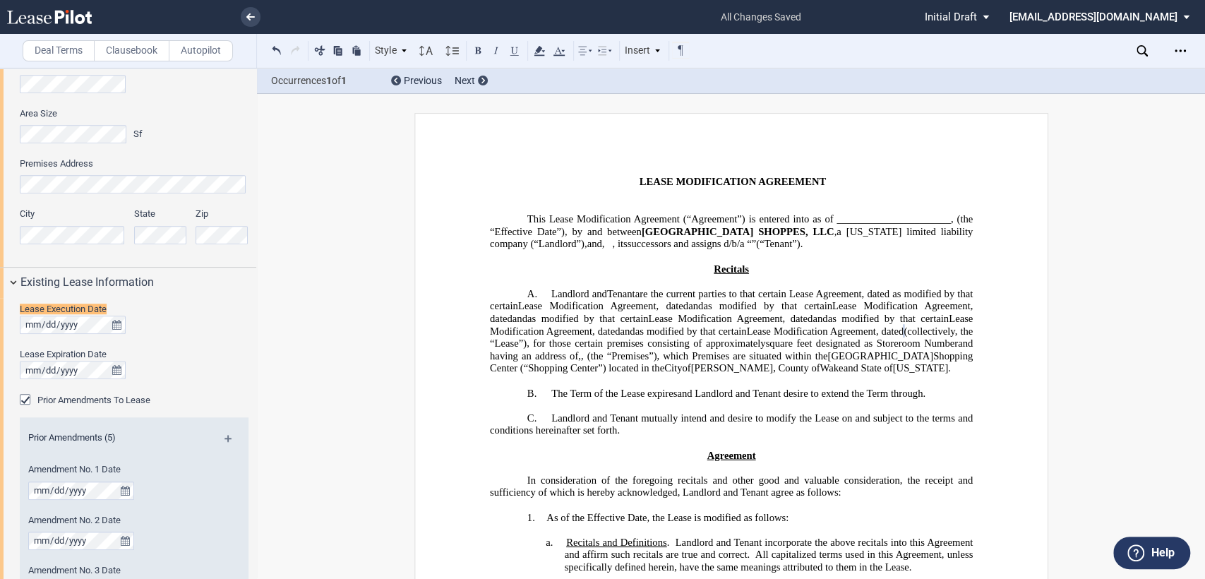
scroll to position [695, 0]
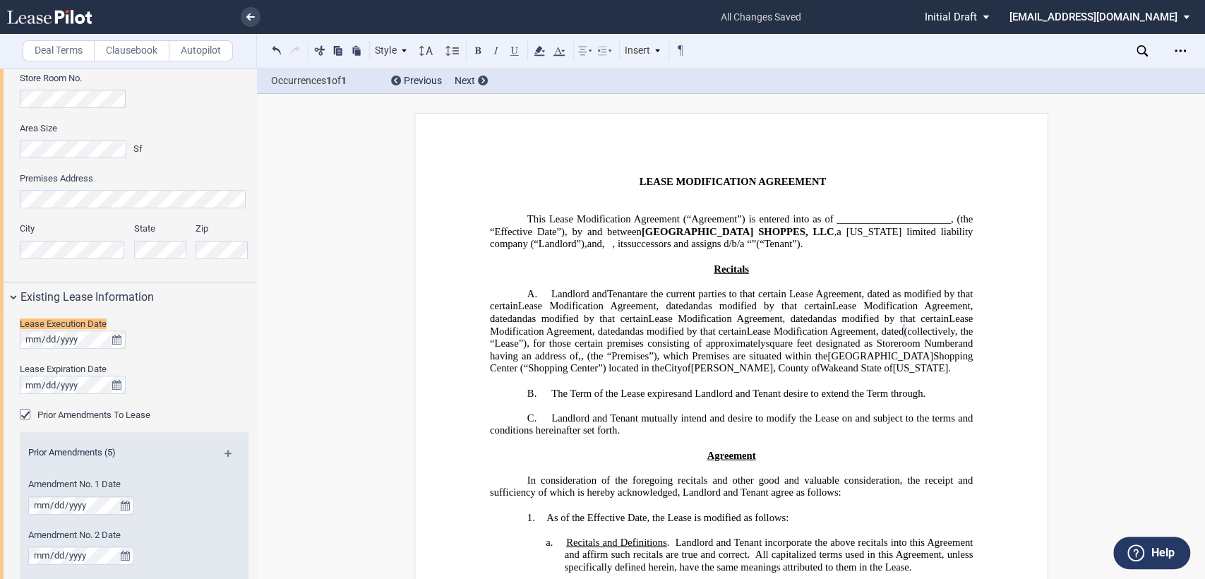
click at [892, 295] on span at bounding box center [890, 294] width 3 height 12
click at [703, 304] on span "and" at bounding box center [695, 306] width 15 height 12
click at [949, 312] on span "and" at bounding box center [956, 306] width 15 height 12
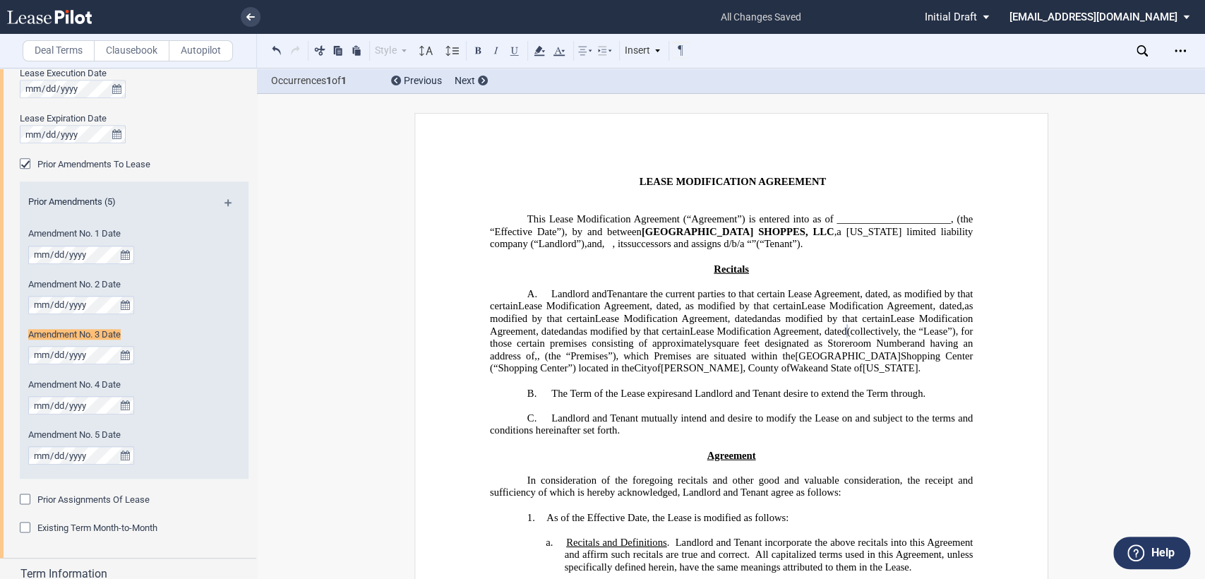
scroll to position [957, 0]
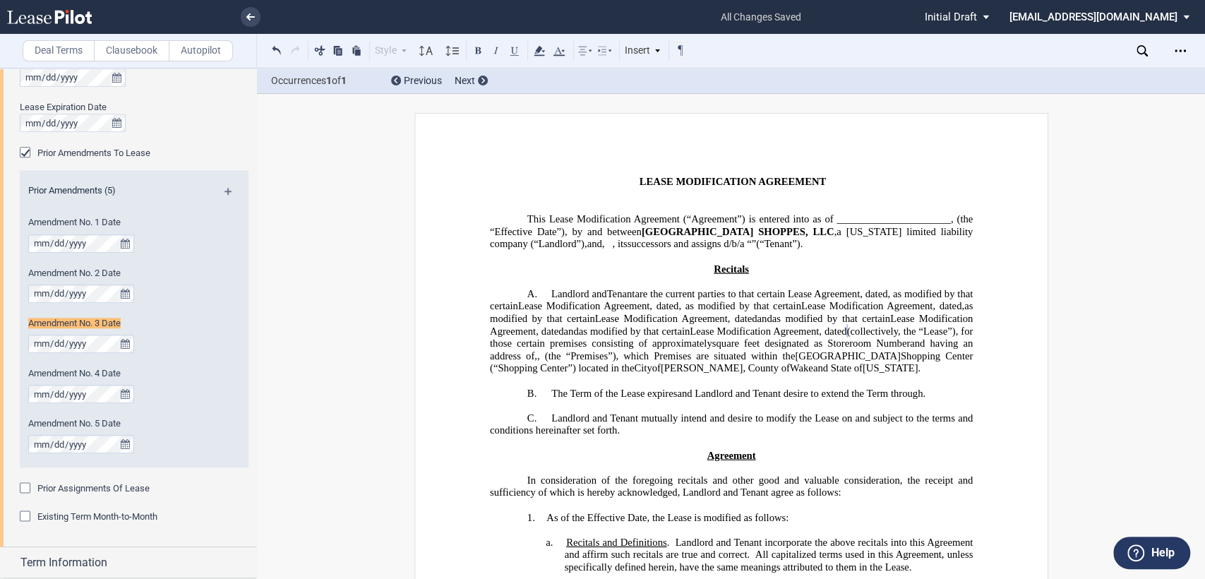
click at [757, 325] on span "and" at bounding box center [764, 319] width 15 height 12
click at [578, 337] on span "and" at bounding box center [570, 331] width 15 height 12
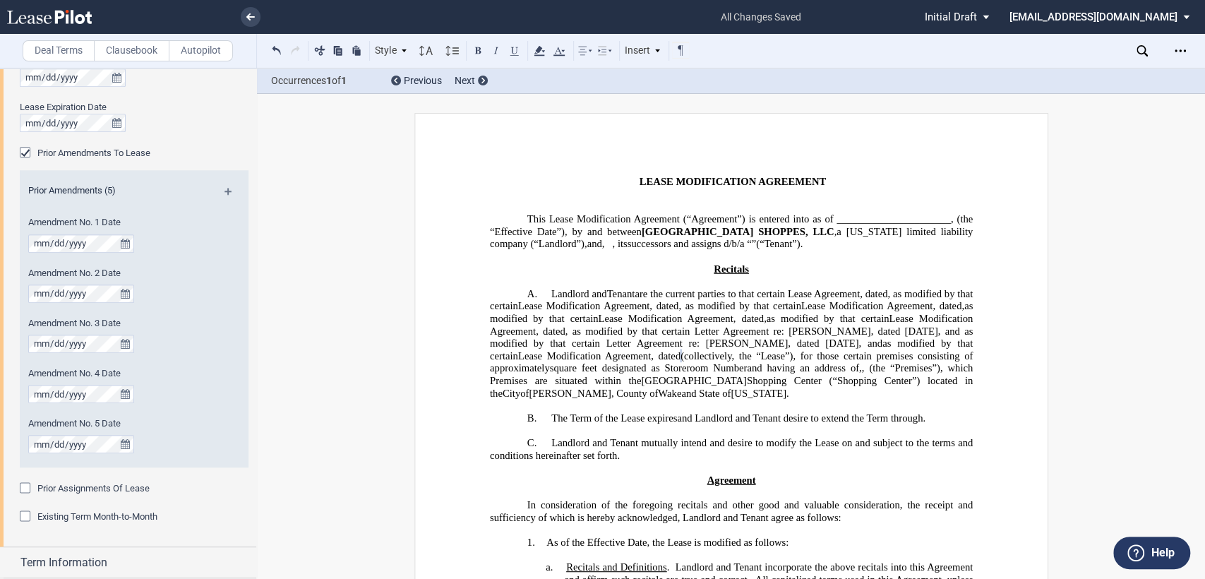
click at [748, 424] on span "and Landlord and Tenant desire to extend the Term through" at bounding box center [800, 418] width 246 height 12
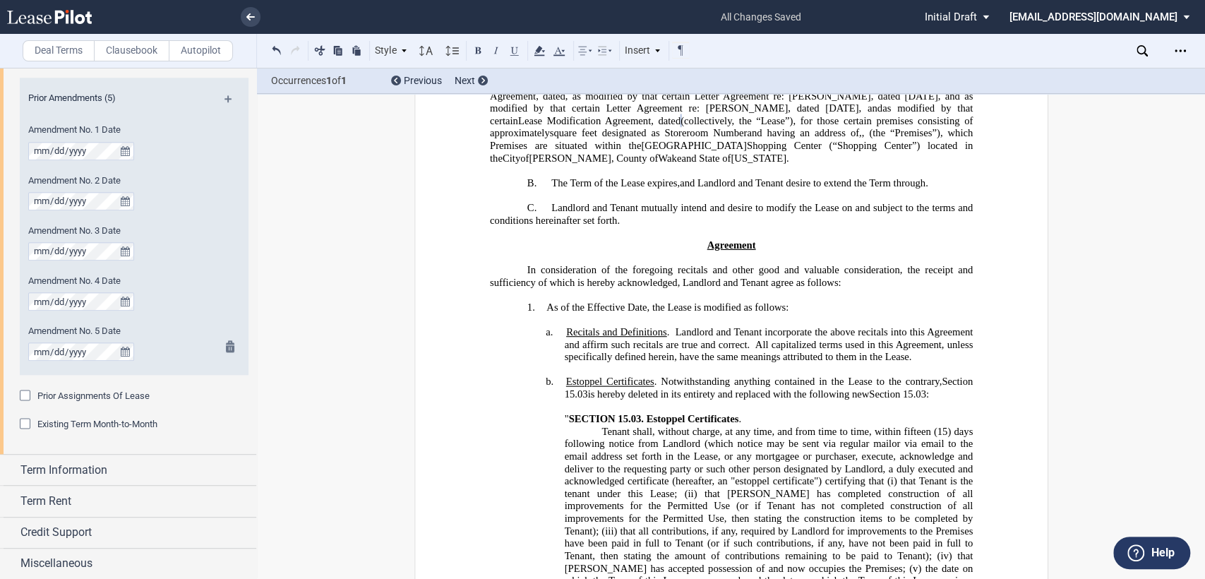
scroll to position [1051, 0]
click at [13, 470] on div "Term Information" at bounding box center [128, 469] width 256 height 30
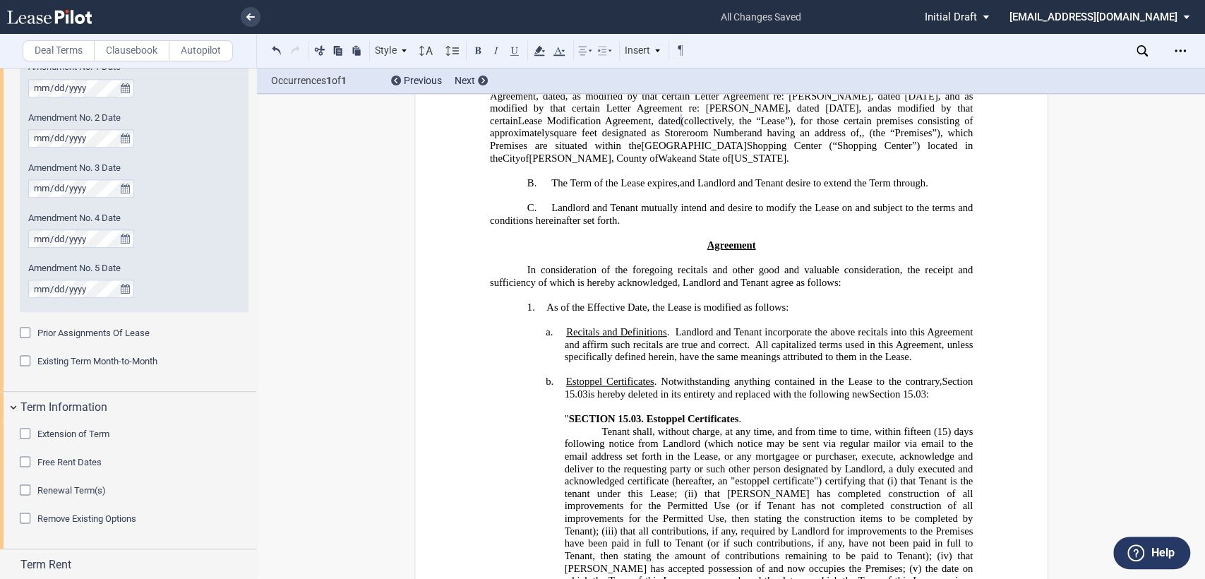
scroll to position [1177, 0]
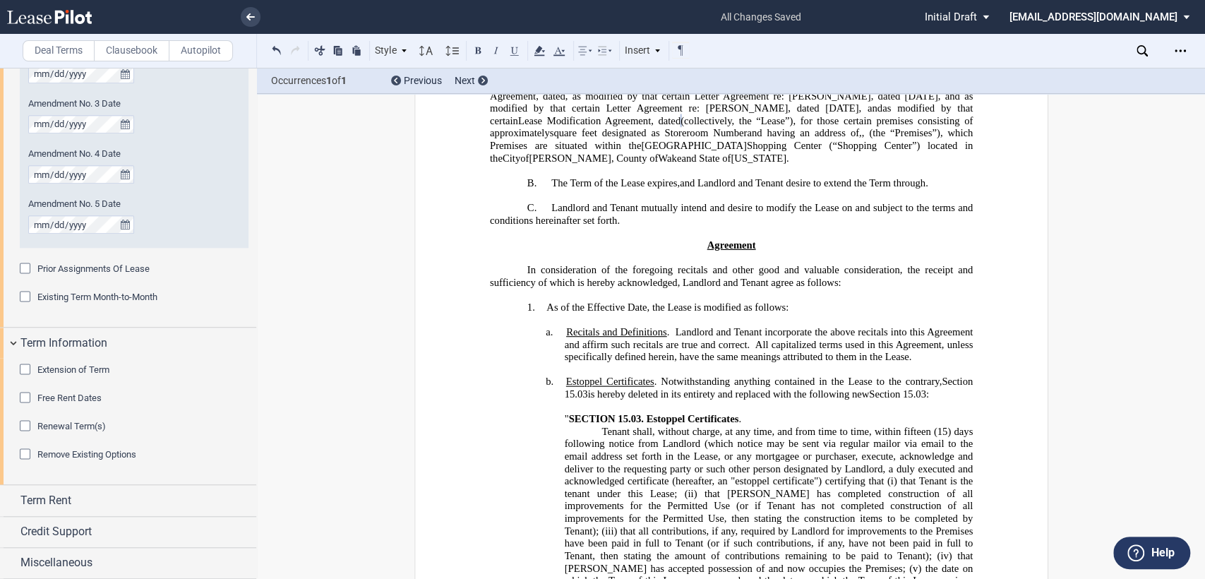
click at [28, 368] on div "Extension of Term" at bounding box center [27, 371] width 14 height 14
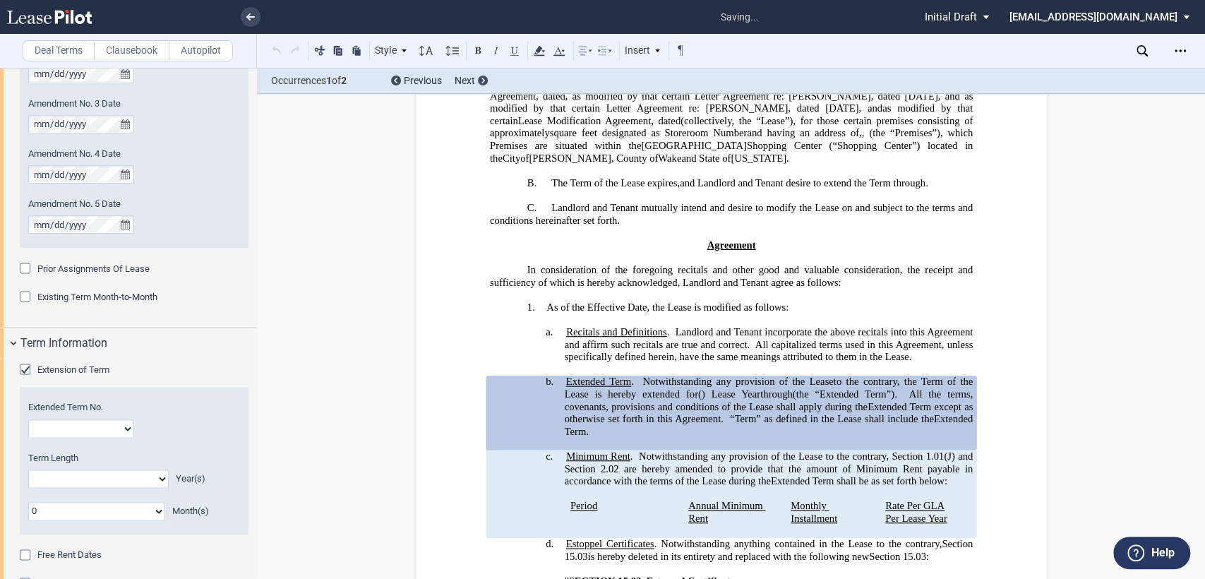
click at [82, 430] on select "1 2 3 4 5 6 7 8 9 10 11 12 13 14 15 16 17 18 19 20" at bounding box center [81, 428] width 106 height 18
select select "number:5"
click at [28, 419] on select "1 2 3 4 5 6 7 8 9 10 11 12 13 14 15 16 17 18 19 20" at bounding box center [81, 428] width 106 height 18
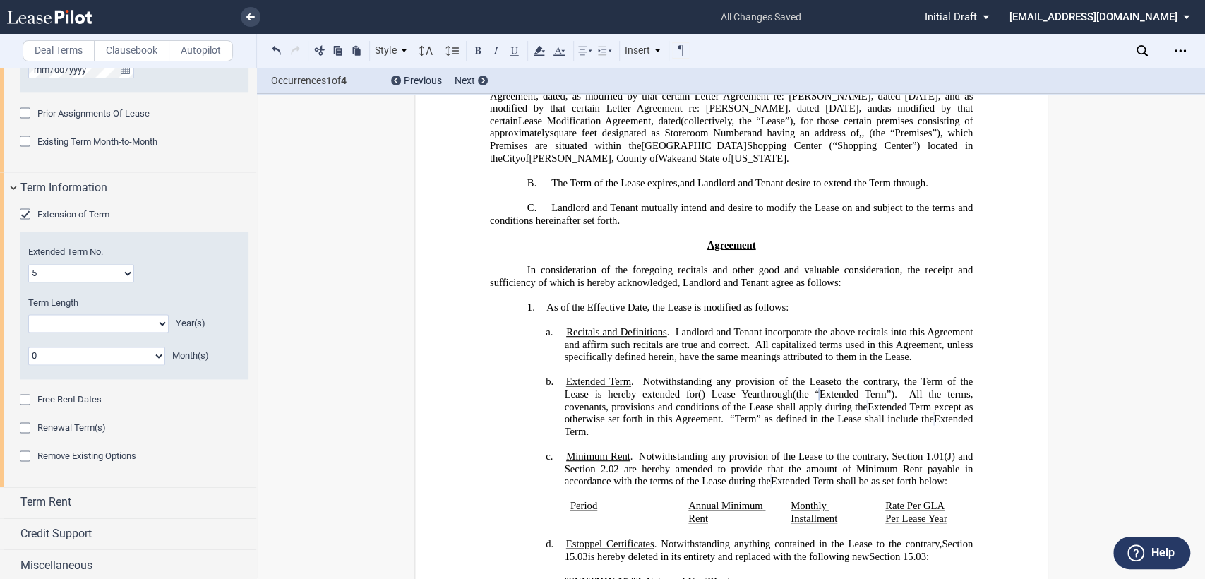
scroll to position [1334, 0]
click at [11, 501] on div "Term Rent" at bounding box center [128, 501] width 256 height 30
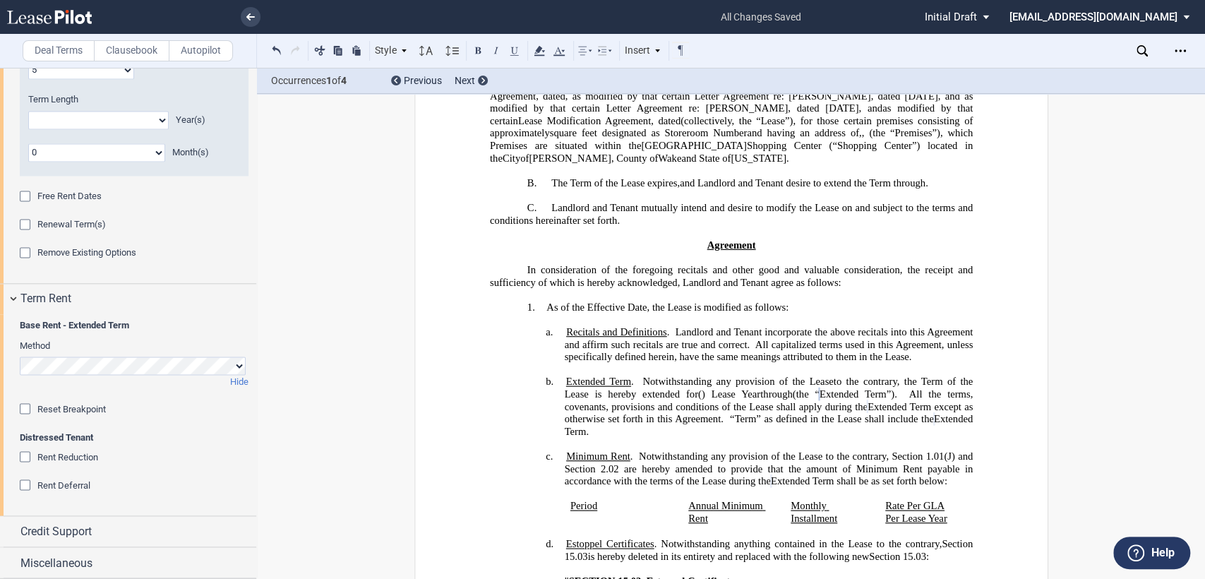
click at [23, 408] on div "Reset Breakpoint" at bounding box center [27, 410] width 14 height 14
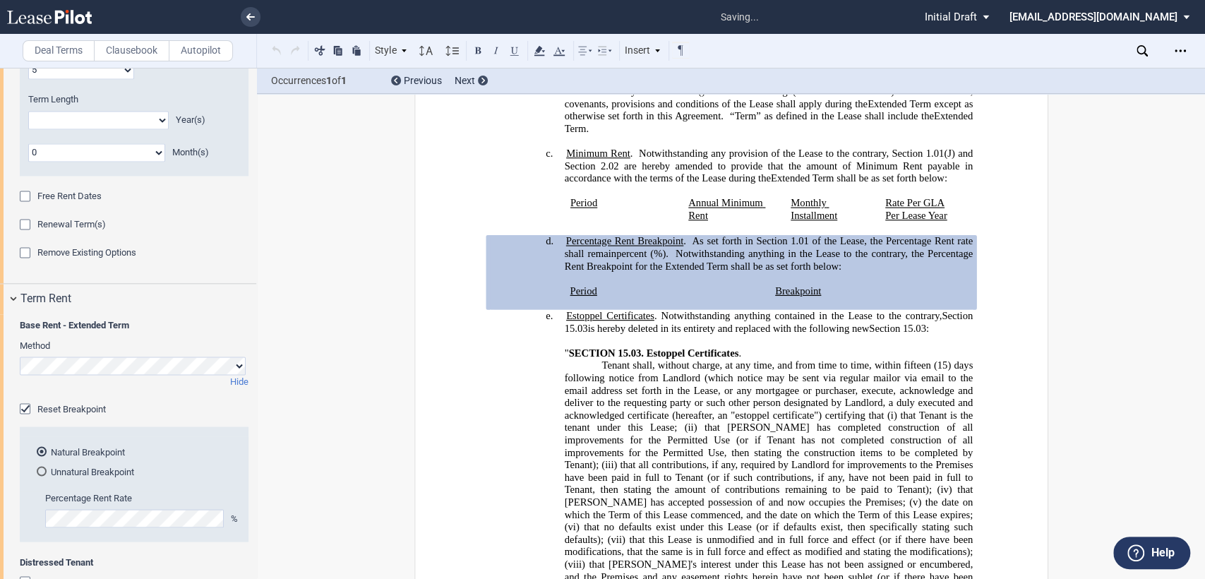
scroll to position [539, 0]
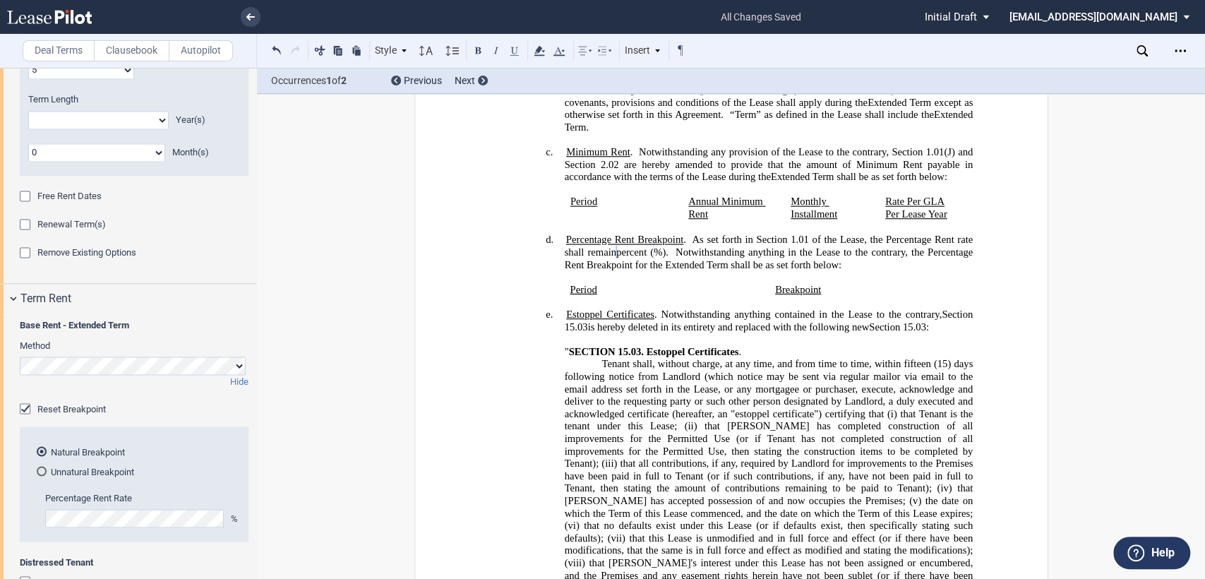
click at [805, 251] on span "1.01 of the Lease, the Percentage Rent rate shall remain" at bounding box center [769, 246] width 411 height 24
click at [955, 252] on span "1.01(I) of the Lease, the Percentage Rent rate shall remain" at bounding box center [769, 246] width 411 height 24
click at [678, 270] on span "Notwithstanding anything in the Lease to the contrary, the Percentage Rent Brea…" at bounding box center [769, 258] width 411 height 24
click at [570, 208] on span "Period" at bounding box center [583, 202] width 27 height 12
click at [921, 208] on span "Rate Per GLA" at bounding box center [914, 202] width 59 height 12
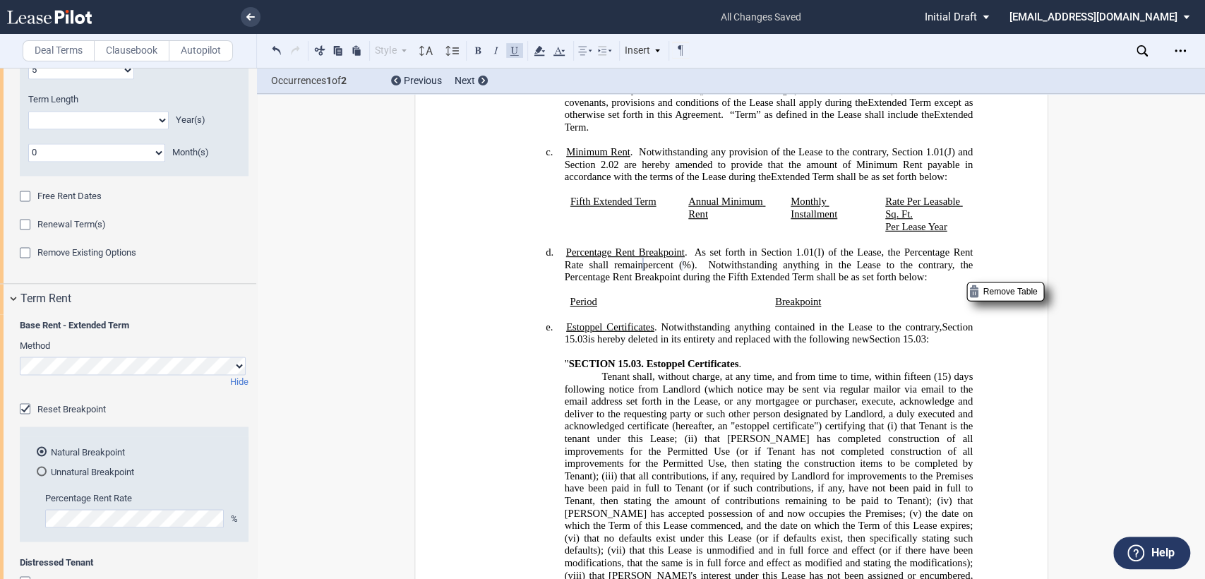
click at [565, 309] on td "Period" at bounding box center [666, 302] width 205 height 13
click at [564, 335] on h4 "e. Estoppel Certificates . Notwithstanding anything contained in the Lease to t…" at bounding box center [768, 333] width 409 height 25
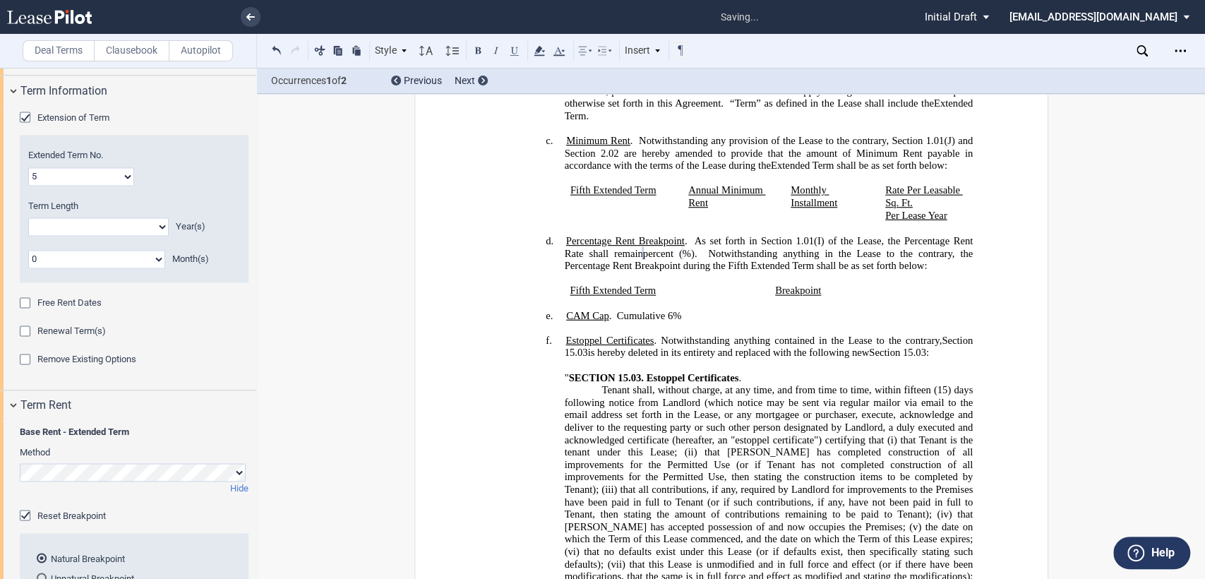
scroll to position [1425, 0]
click at [88, 236] on select "0 1 2 3 4 5 6 7 8 9 10 11 12 13 14 15 16 17 18 19 20" at bounding box center [98, 231] width 141 height 18
select select "number:5"
click at [28, 222] on select "0 1 2 3 4 5 6 7 8 9 10 11 12 13 14 15 16 17 18 19 20" at bounding box center [98, 231] width 141 height 18
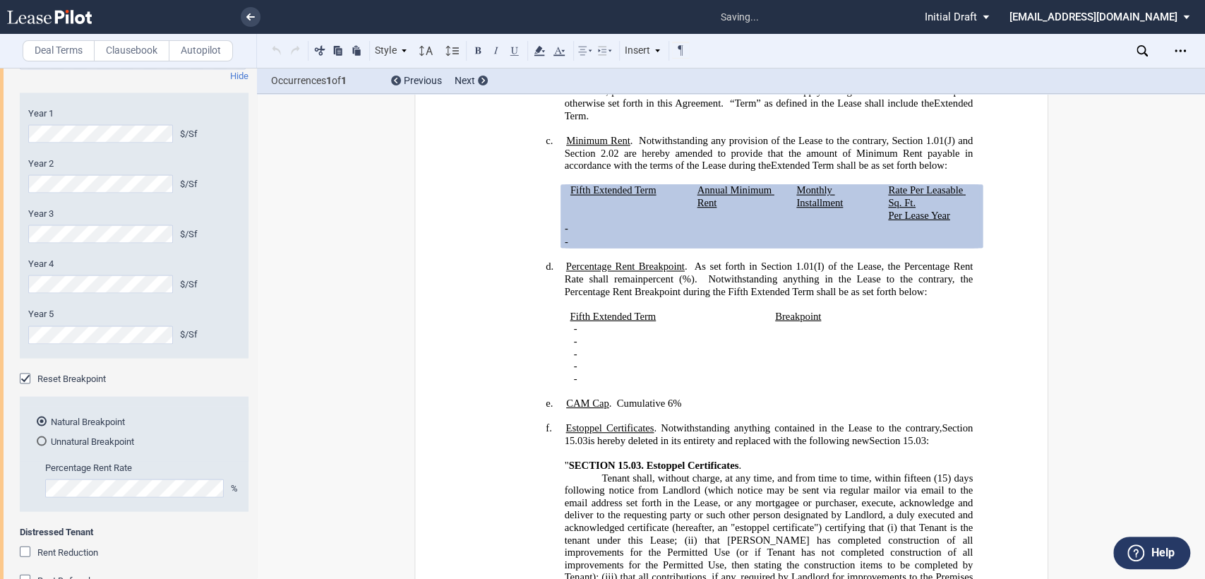
scroll to position [1936, 0]
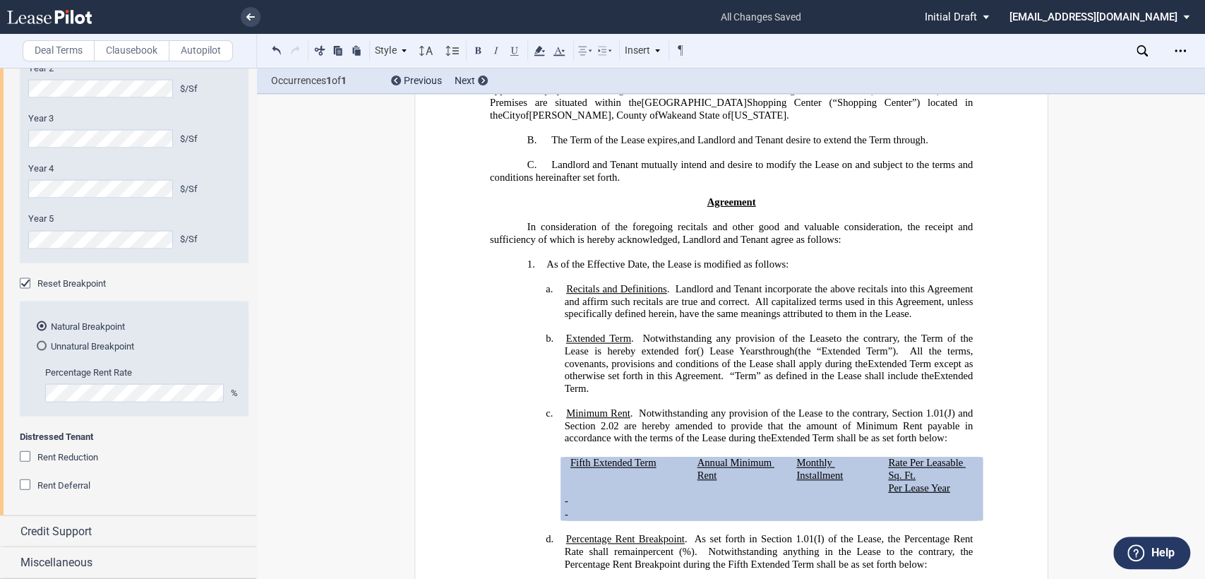
scroll to position [394, 0]
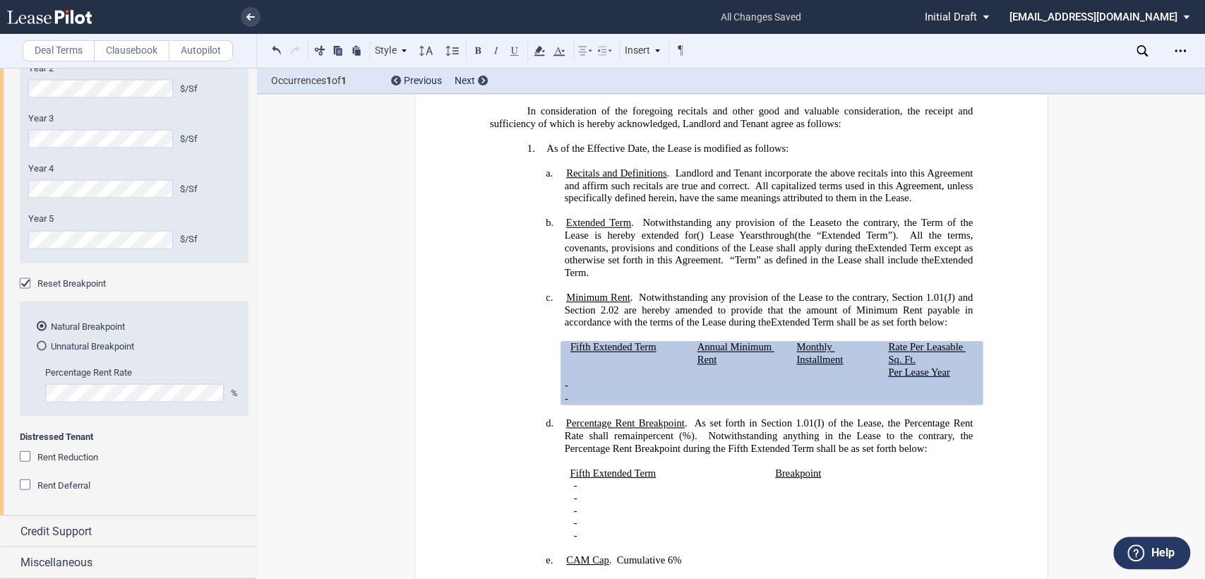
click at [943, 312] on span "1.01(J) and Section" at bounding box center [769, 304] width 411 height 24
click at [610, 325] on span "2.02 are hereby amended to provide that the amount of Minimum Rent payable in a…" at bounding box center [769, 316] width 411 height 24
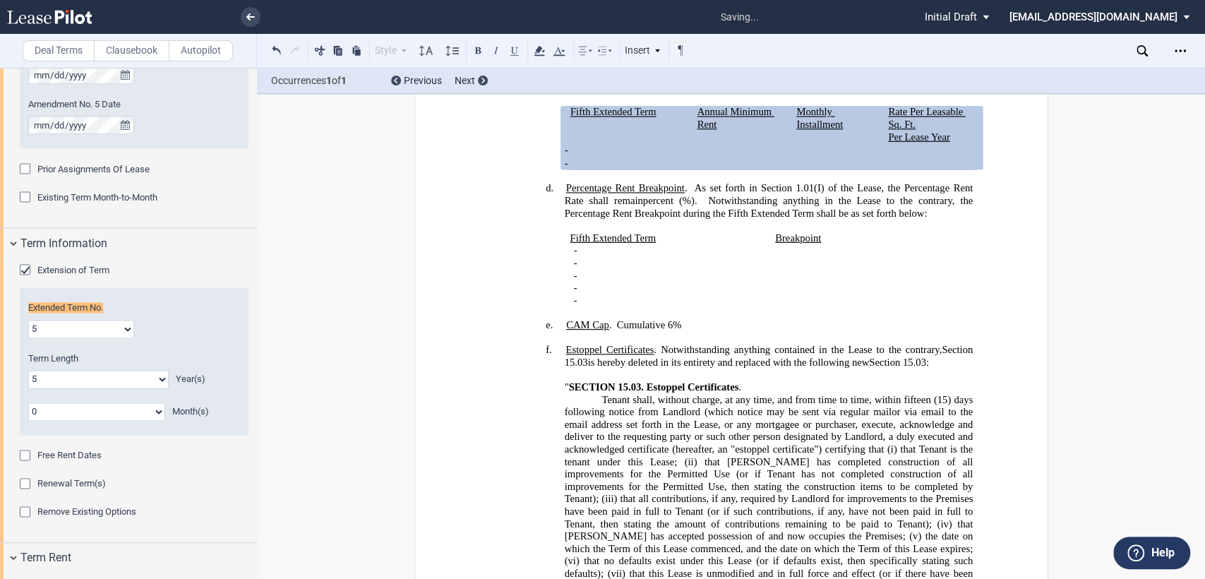
scroll to position [1261, 0]
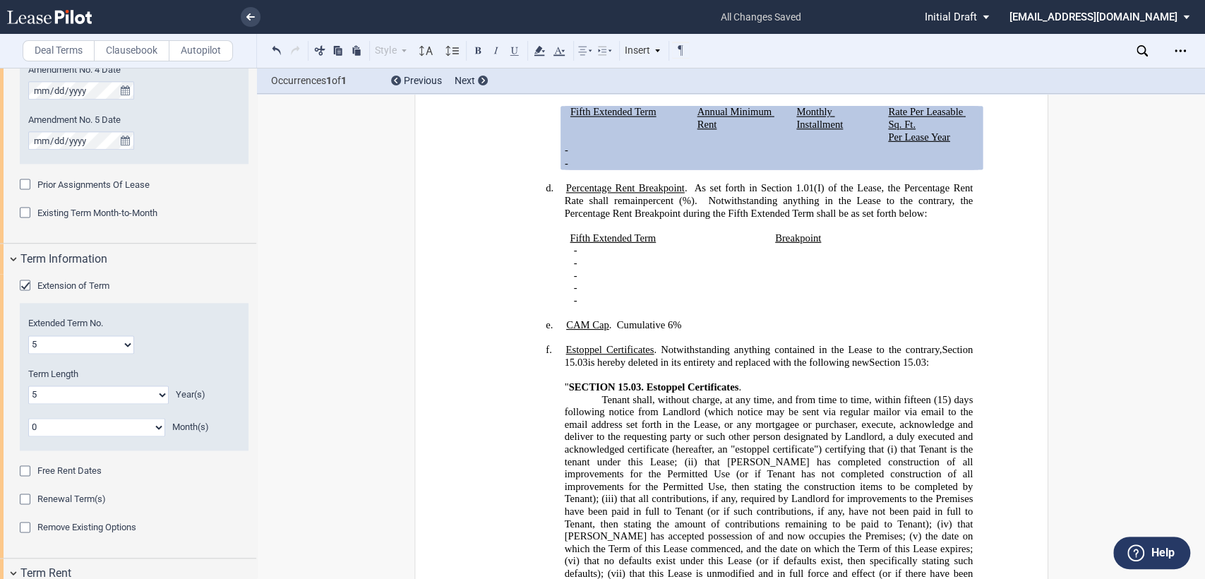
click at [712, 324] on h4 "e. ﻿CAM Cap . Cumulative 6% ​" at bounding box center [768, 324] width 409 height 13
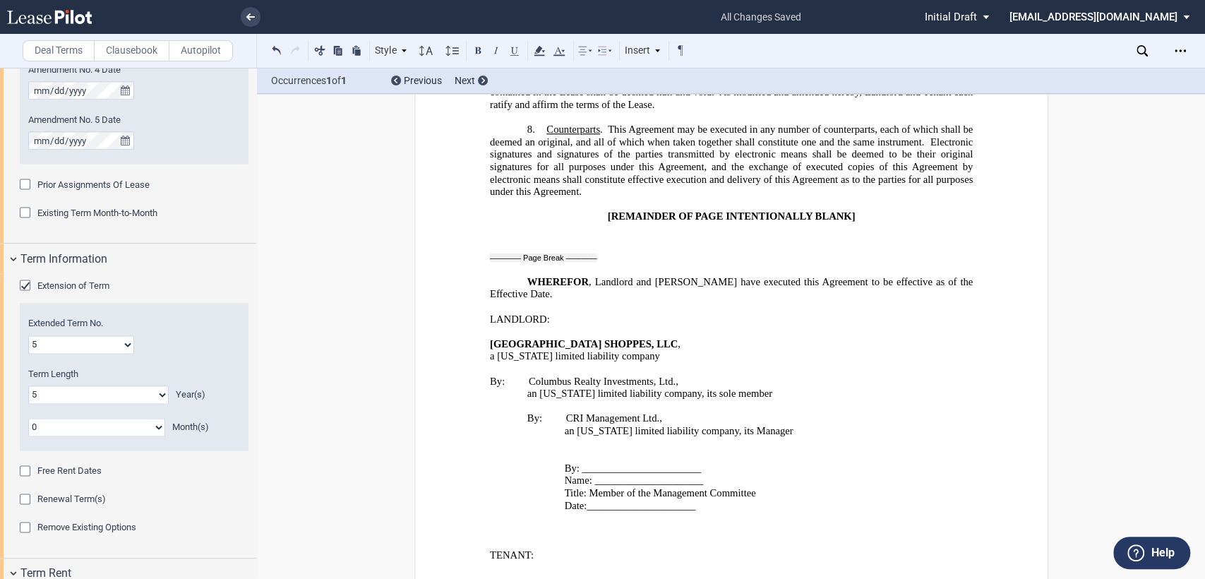
scroll to position [2294, 0]
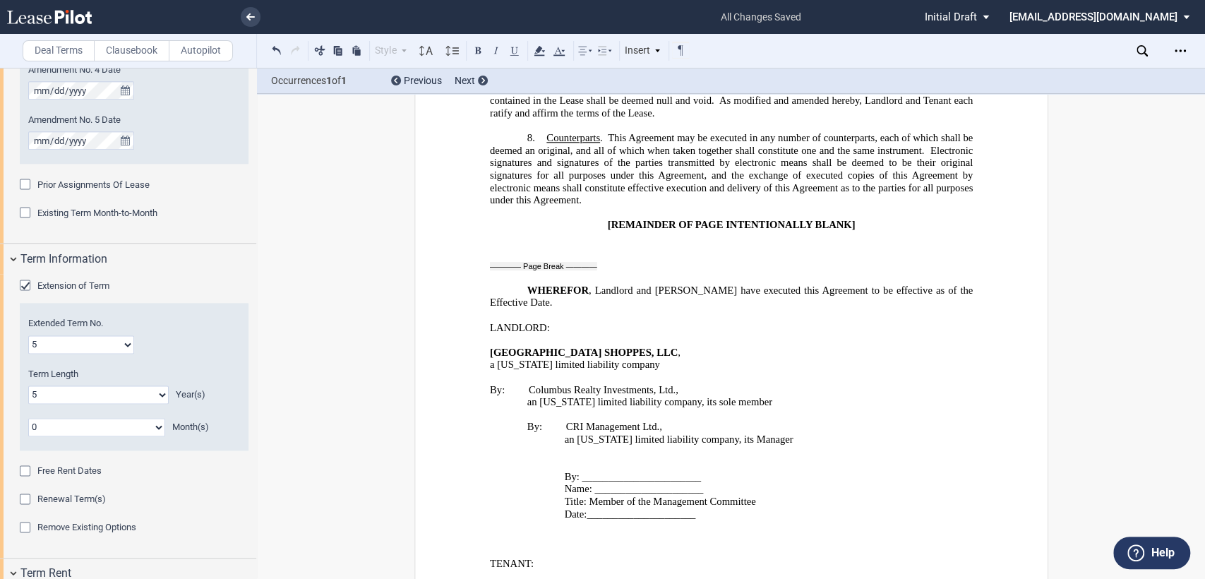
drag, startPoint x: 483, startPoint y: 496, endPoint x: 639, endPoint y: 510, distance: 156.7
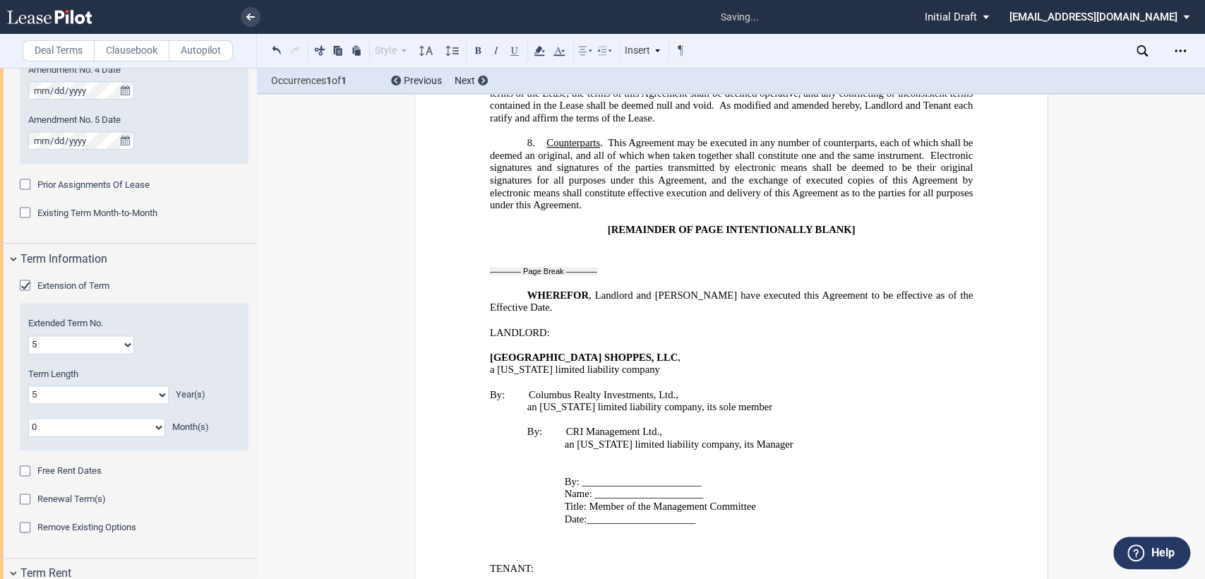
scroll to position [2282, 0]
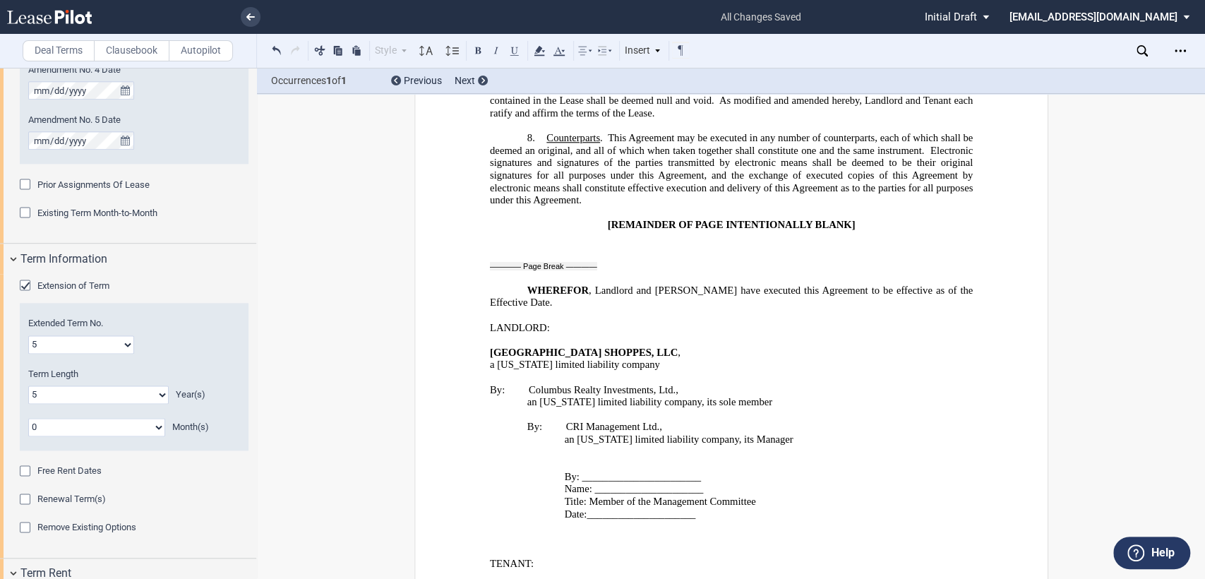
click at [768, 496] on p "Title: Member of the Management Committee" at bounding box center [768, 502] width 409 height 13
click at [549, 384] on span "By: Columbus Realty Investments, Ltd., an Ohio limited liability company, its s…" at bounding box center [730, 452] width 483 height 137
click at [740, 471] on p "By: _______________________" at bounding box center [768, 477] width 409 height 13
click at [720, 520] on p "Title: ______________________" at bounding box center [768, 526] width 409 height 13
click at [713, 545] on p "Date: _____________________" at bounding box center [768, 551] width 409 height 13
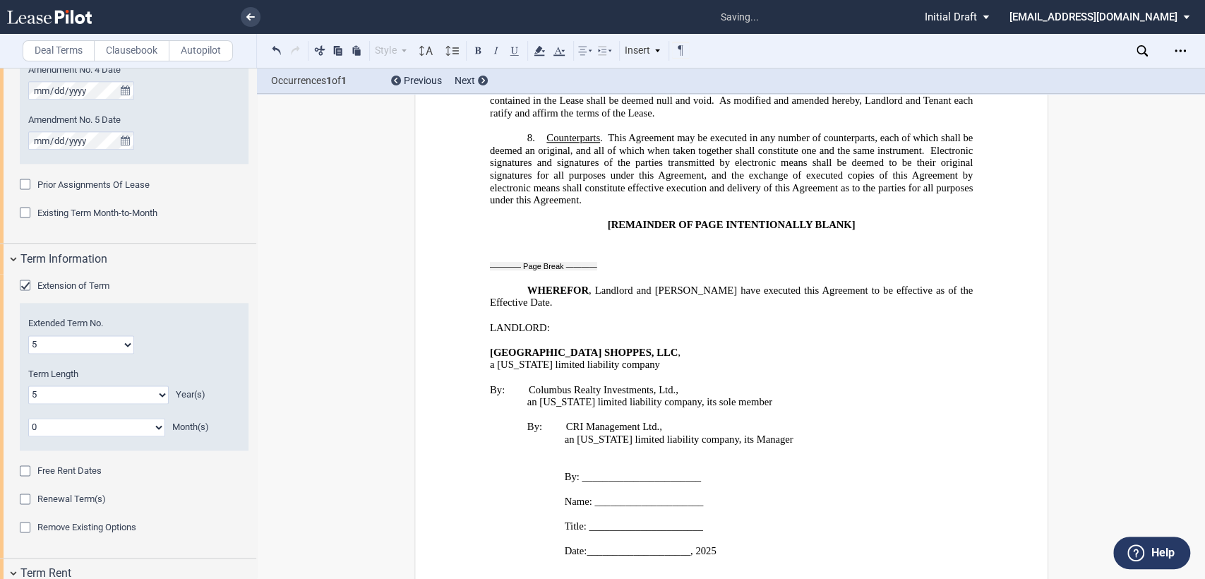
click at [683, 471] on span "By: _______________________" at bounding box center [632, 477] width 136 height 12
click at [681, 496] on p "Name: _____________________" at bounding box center [768, 502] width 409 height 13
click at [685, 520] on span "Title: ______________________" at bounding box center [633, 526] width 138 height 12
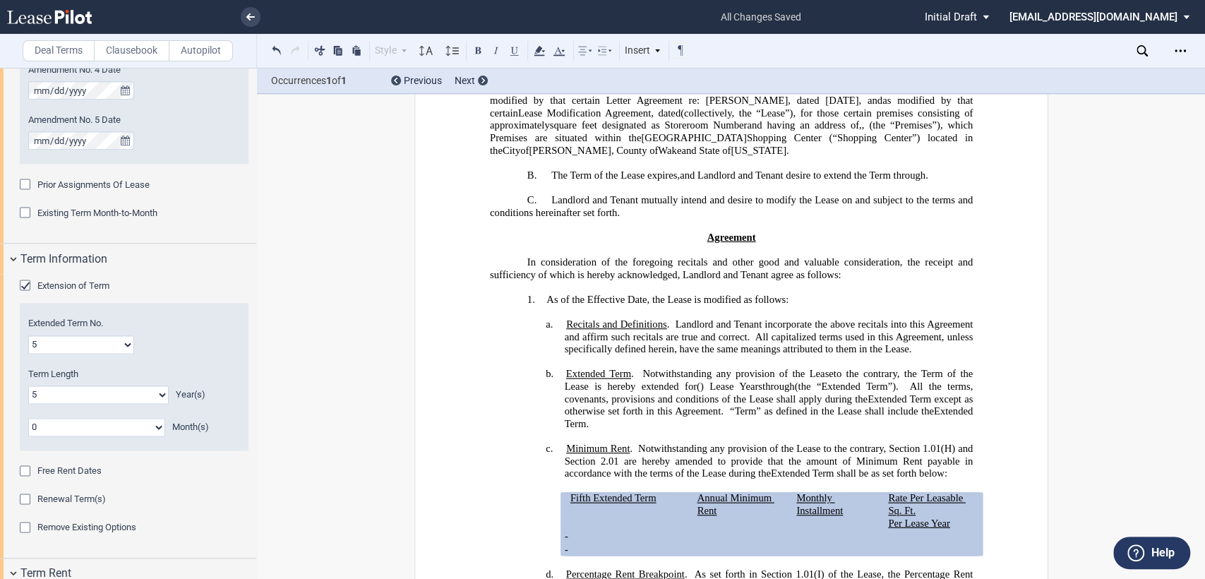
scroll to position [0, 0]
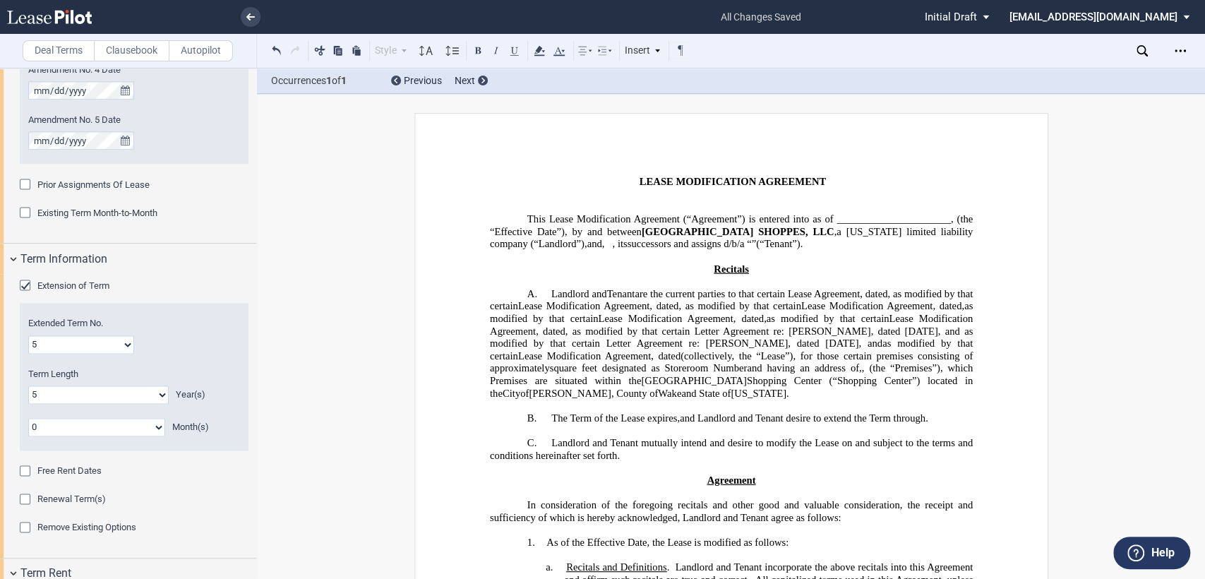
click at [645, 349] on span ", as modified by that certain Letter Agreement re: Rent Deferral, dated April 2…" at bounding box center [732, 337] width 486 height 24
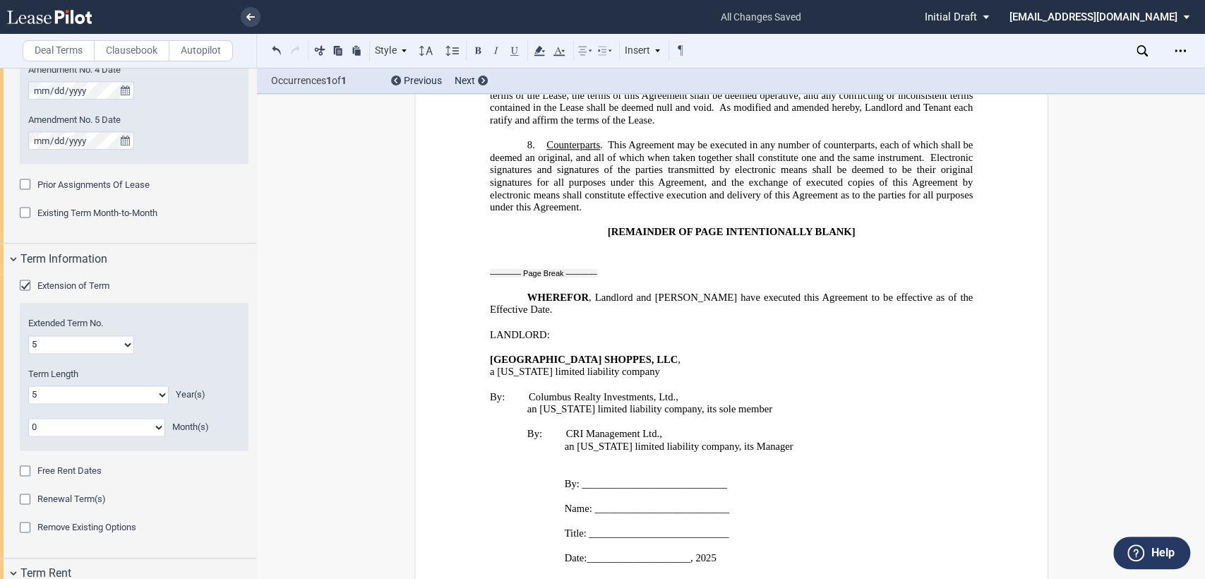
scroll to position [2317, 0]
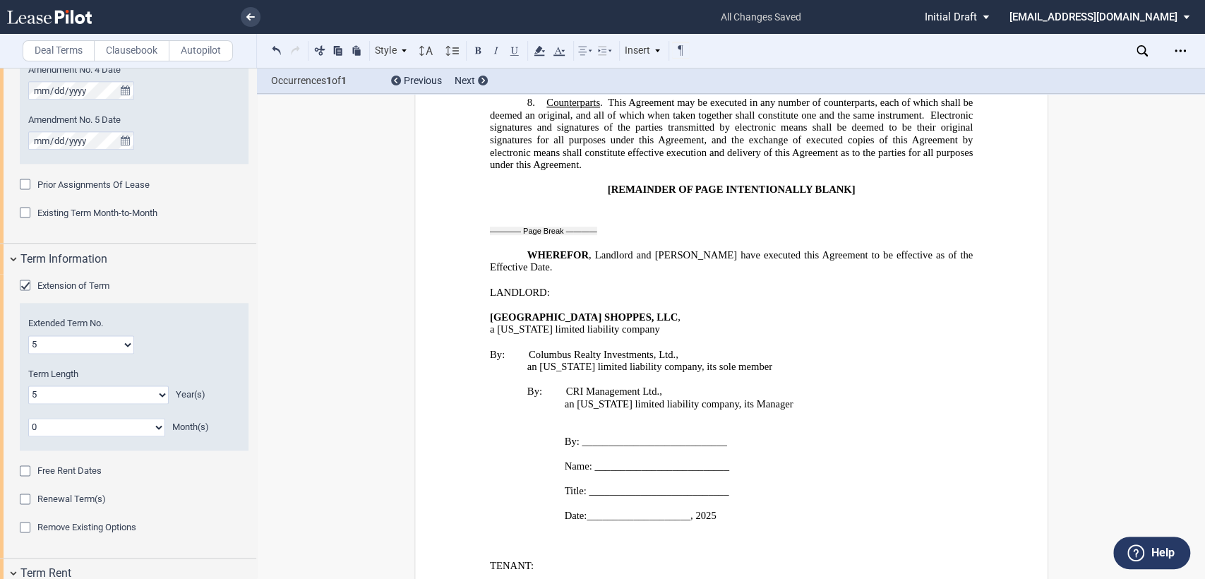
click at [743, 361] on p "an Ohio limited liability company, its sole member" at bounding box center [750, 367] width 446 height 13
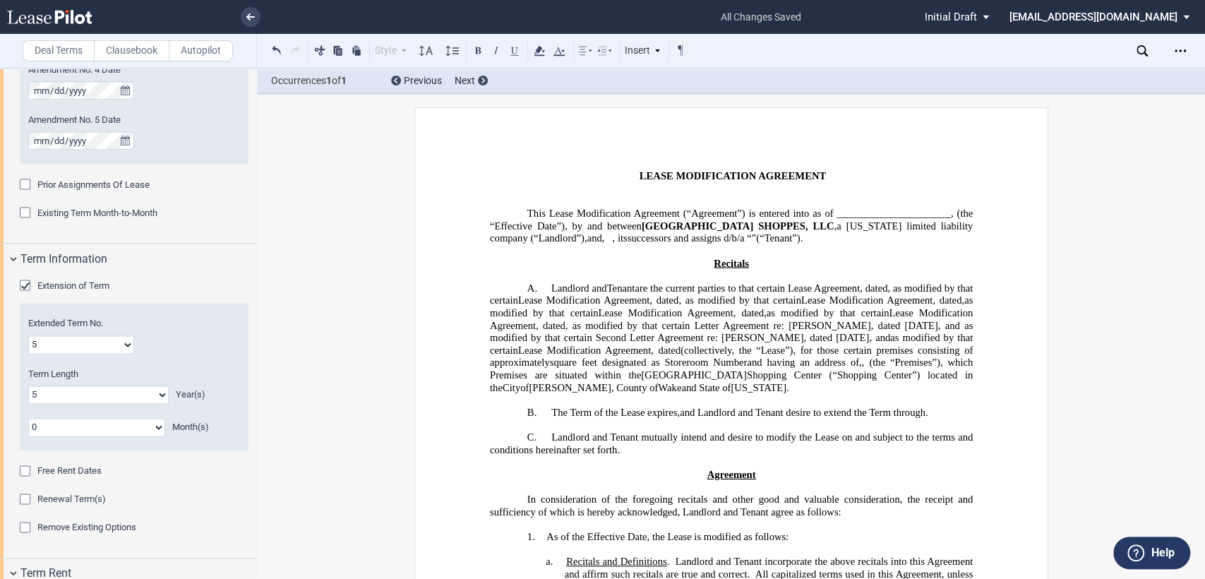
scroll to position [0, 0]
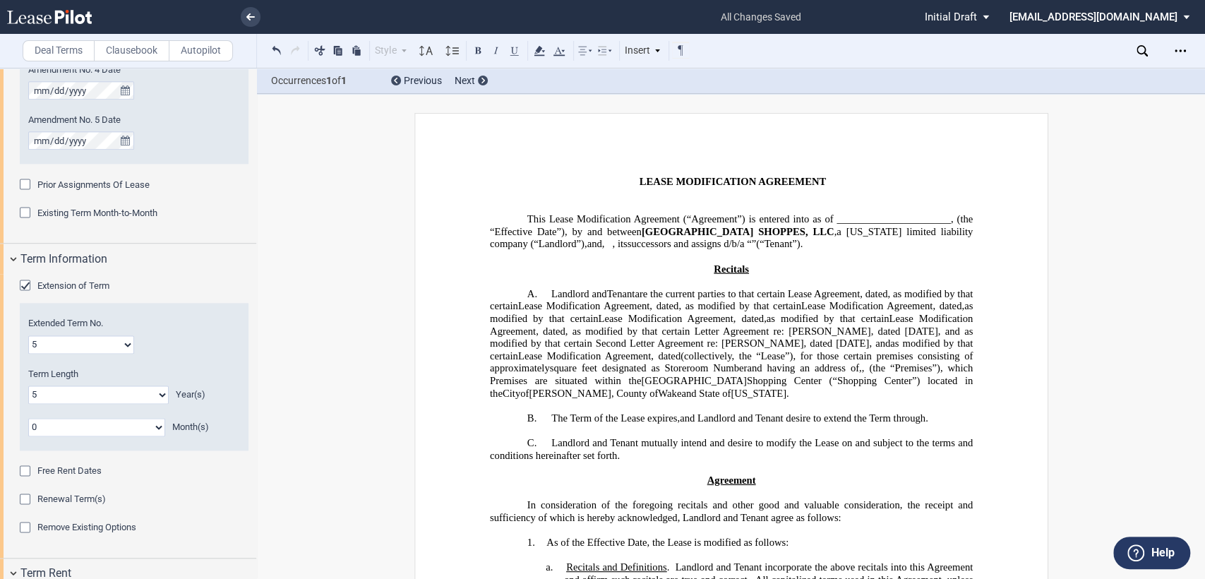
click at [587, 242] on span "(“Landlord”)," at bounding box center [558, 244] width 56 height 12
click at [701, 250] on span "successors and assigns d/b/a" at bounding box center [685, 244] width 117 height 12
click at [953, 225] on span at bounding box center [955, 219] width 4 height 12
click at [892, 216] on span "Lease Modification Agreement (“Agreement”) is entered into as of ______________…" at bounding box center [751, 219] width 405 height 12
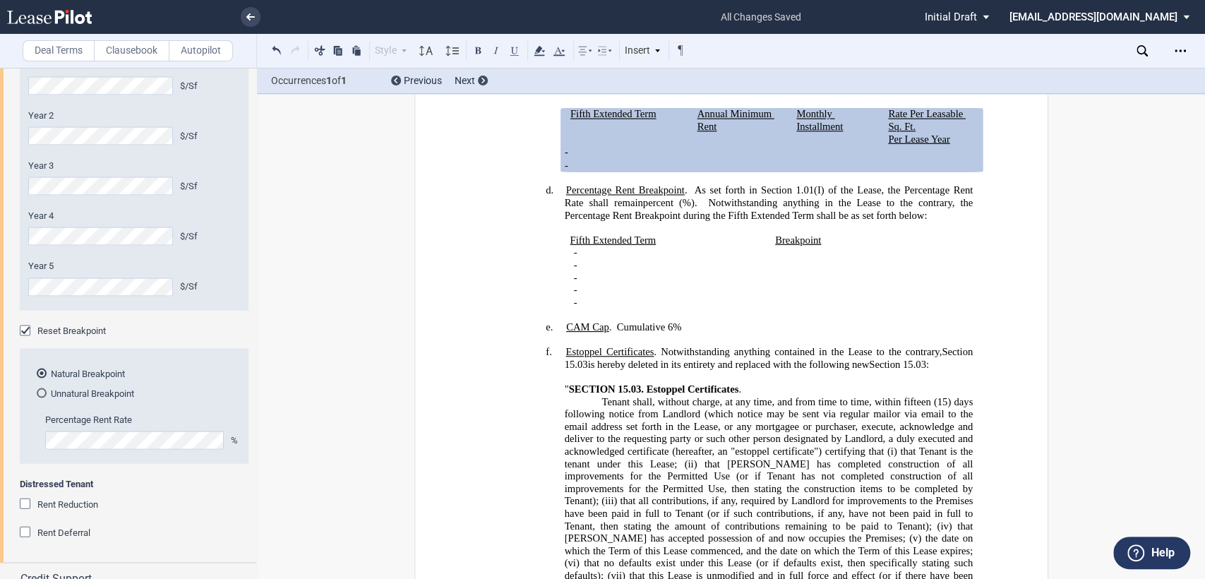
scroll to position [1936, 0]
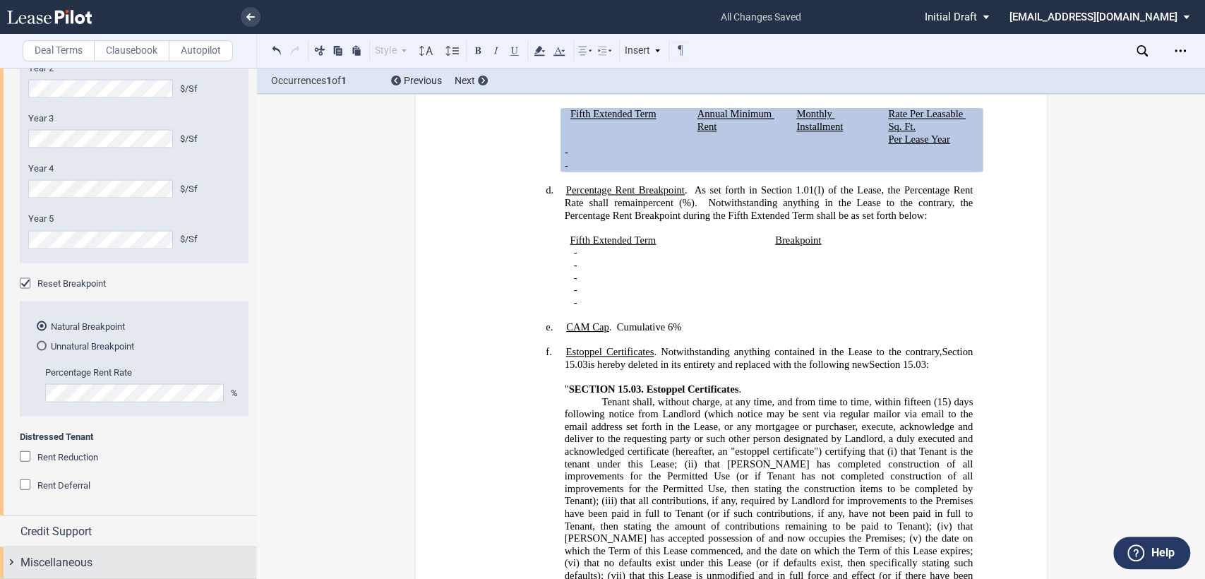
click at [9, 566] on div "Miscellaneous" at bounding box center [128, 562] width 256 height 30
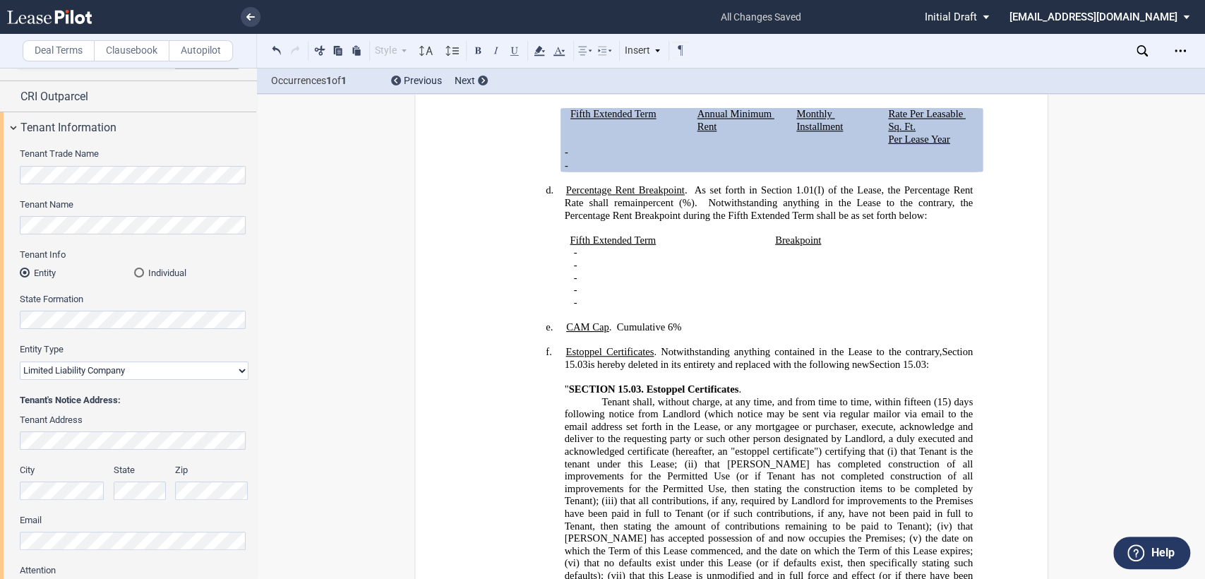
scroll to position [0, 0]
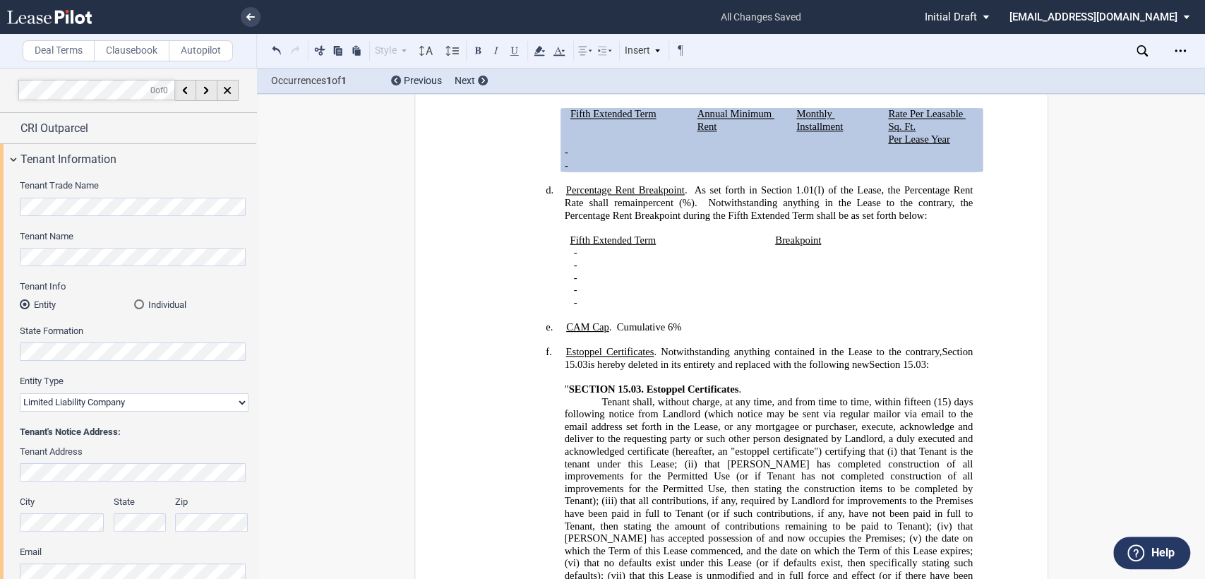
click at [126, 47] on label "Clausebook" at bounding box center [132, 50] width 76 height 21
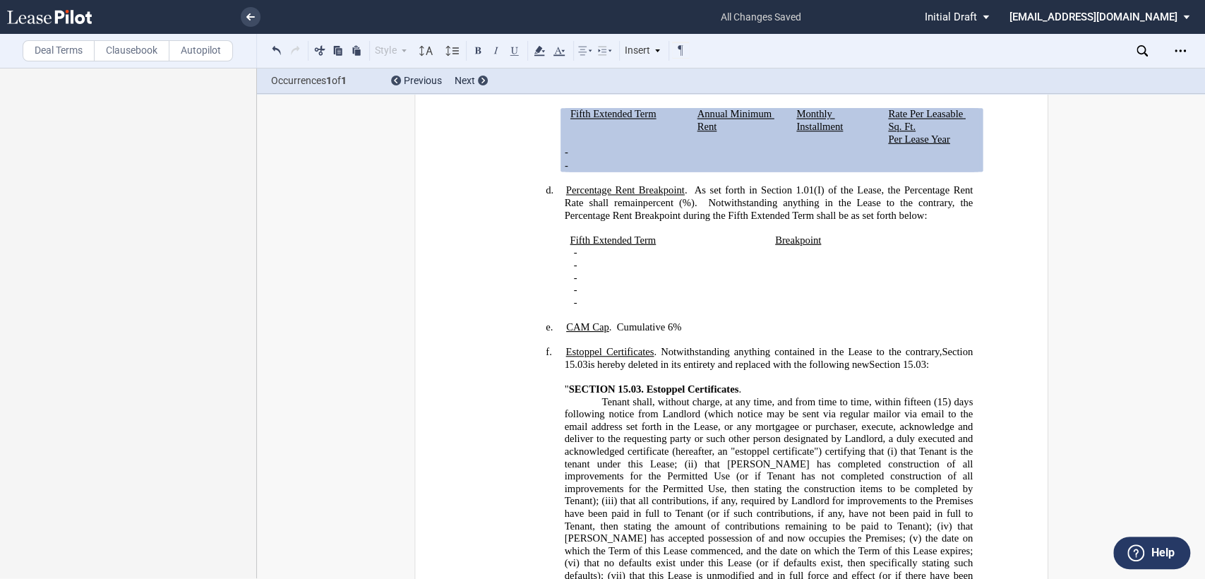
click at [60, 46] on label "Deal Terms" at bounding box center [59, 50] width 72 height 21
